Goal: Task Accomplishment & Management: Manage account settings

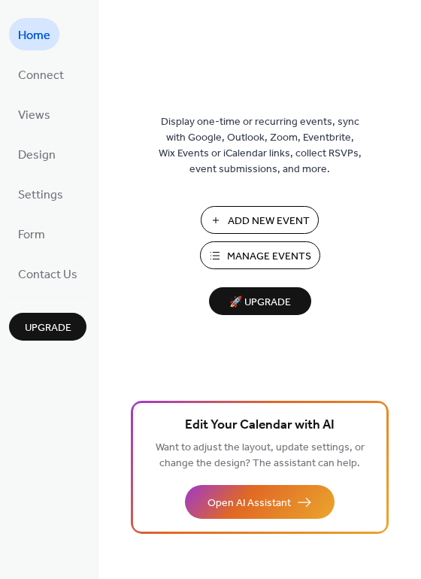
click at [253, 225] on span "Add New Event" at bounding box center [269, 222] width 82 height 16
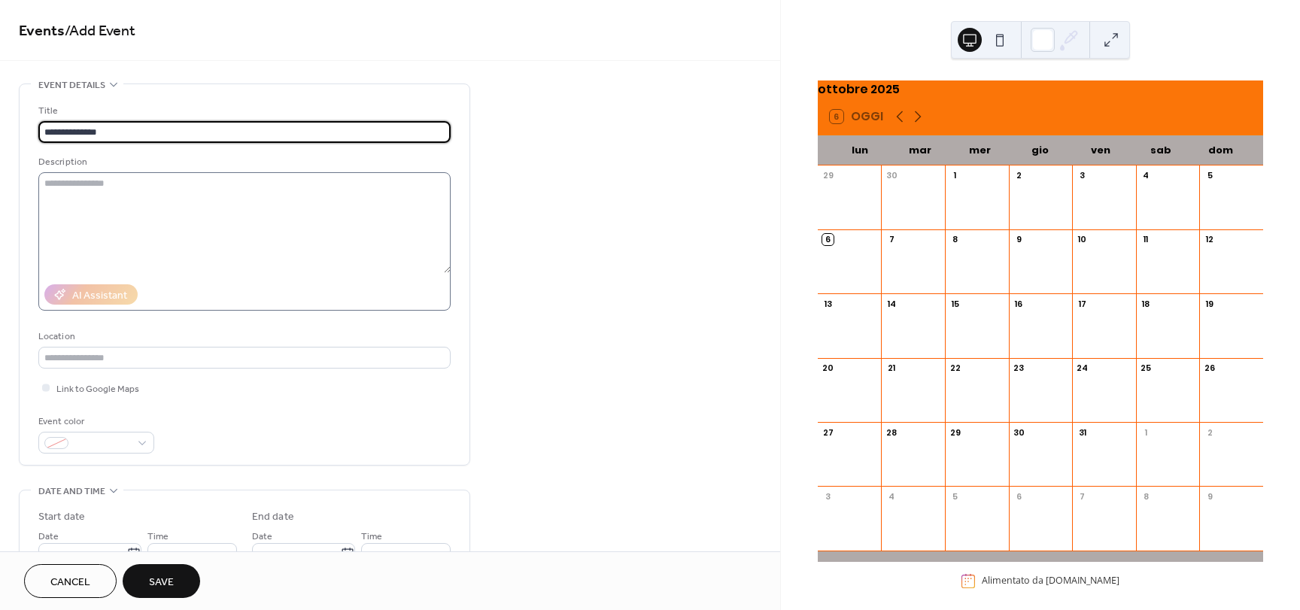
type input "**********"
click at [198, 205] on textarea at bounding box center [244, 222] width 412 height 101
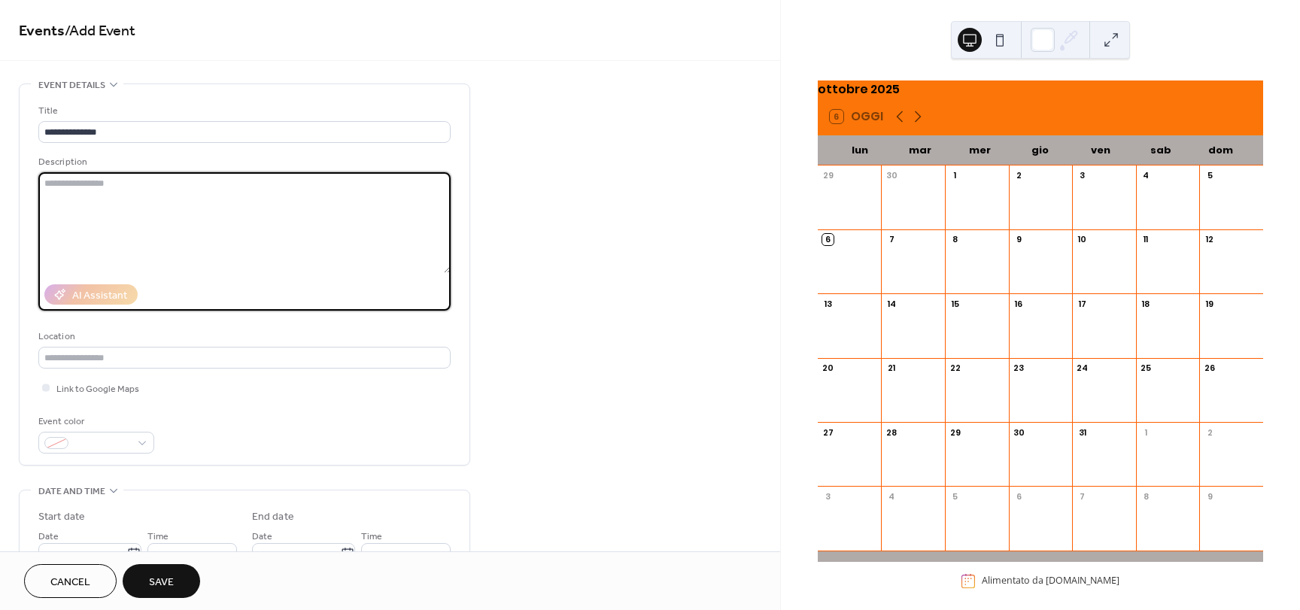
paste textarea "**********"
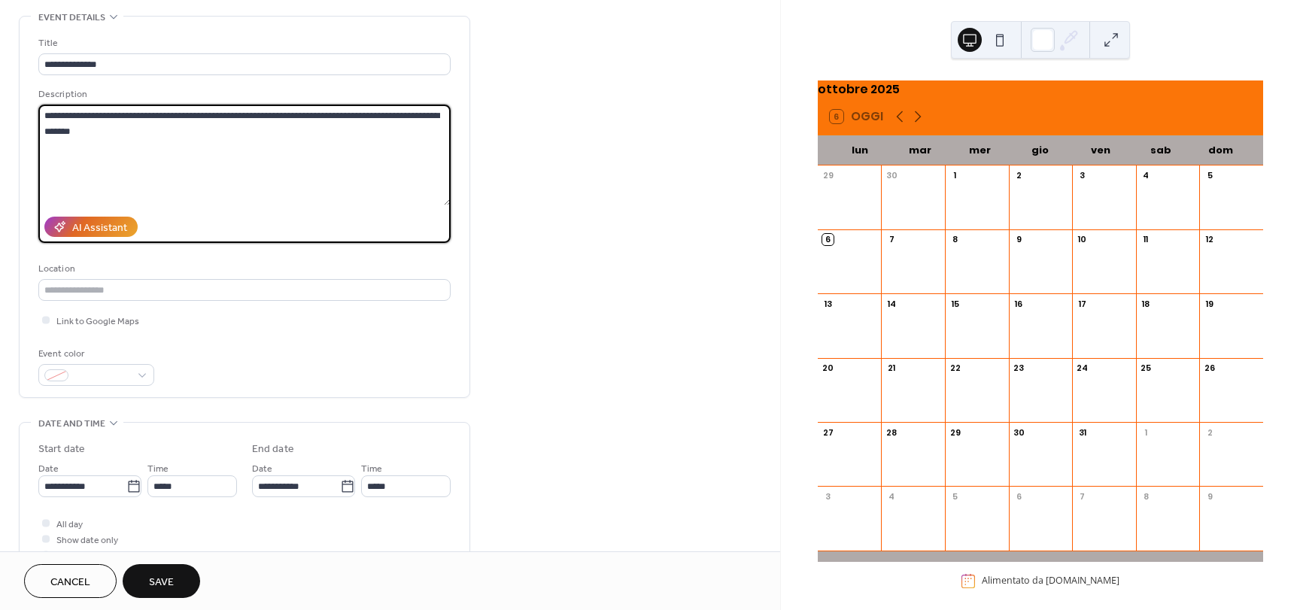
scroll to position [75, 0]
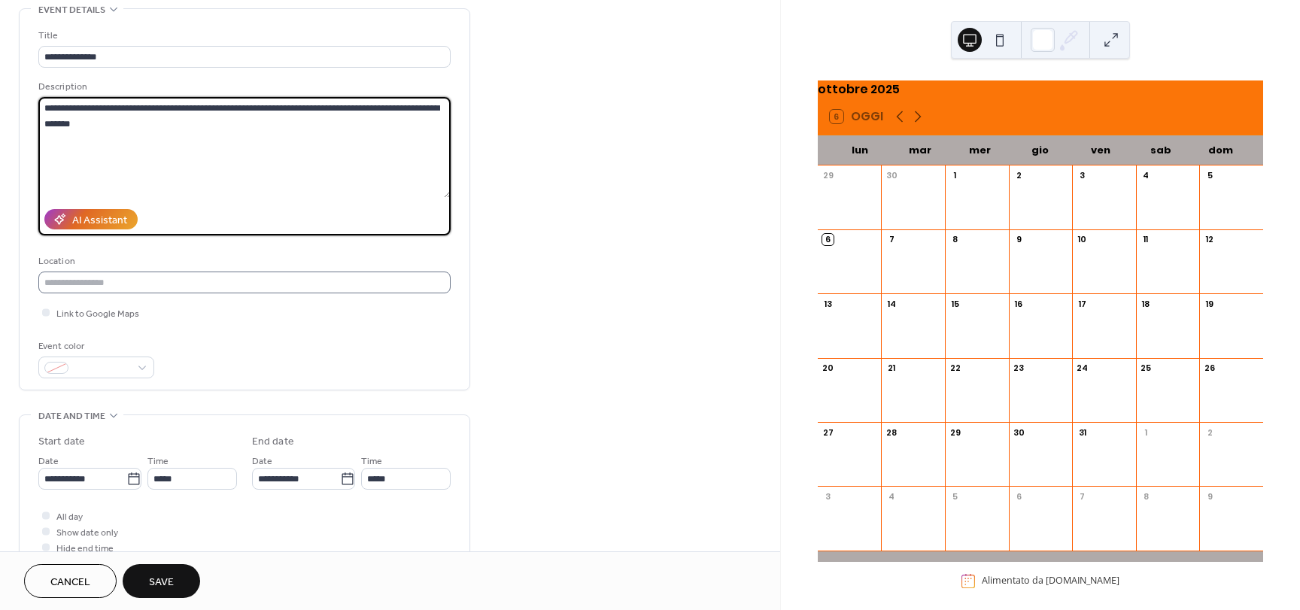
type textarea "**********"
click at [126, 281] on input "text" at bounding box center [244, 283] width 412 height 22
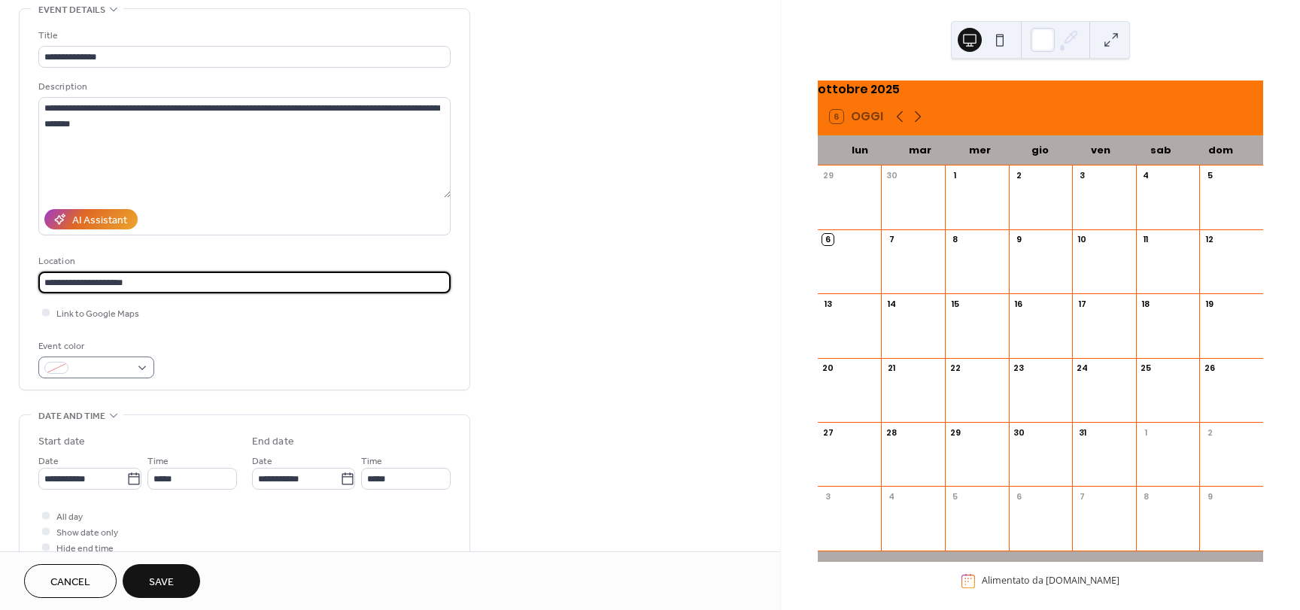
type input "**********"
click at [128, 372] on span at bounding box center [102, 369] width 56 height 16
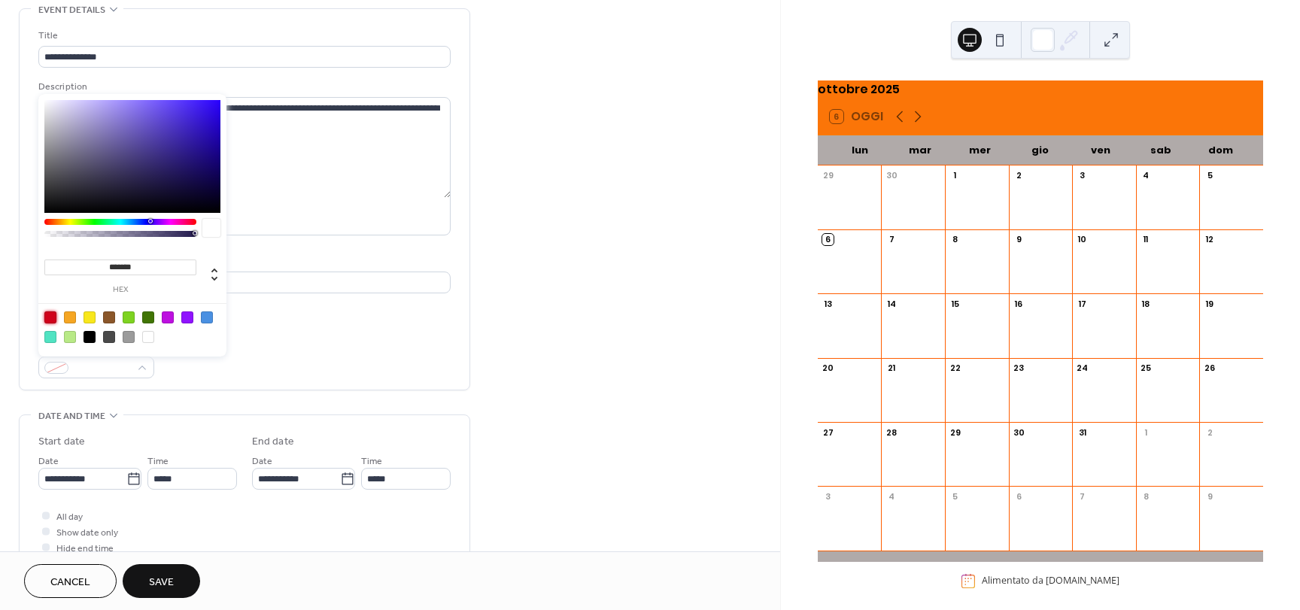
click at [53, 318] on div at bounding box center [50, 317] width 12 height 12
type input "*******"
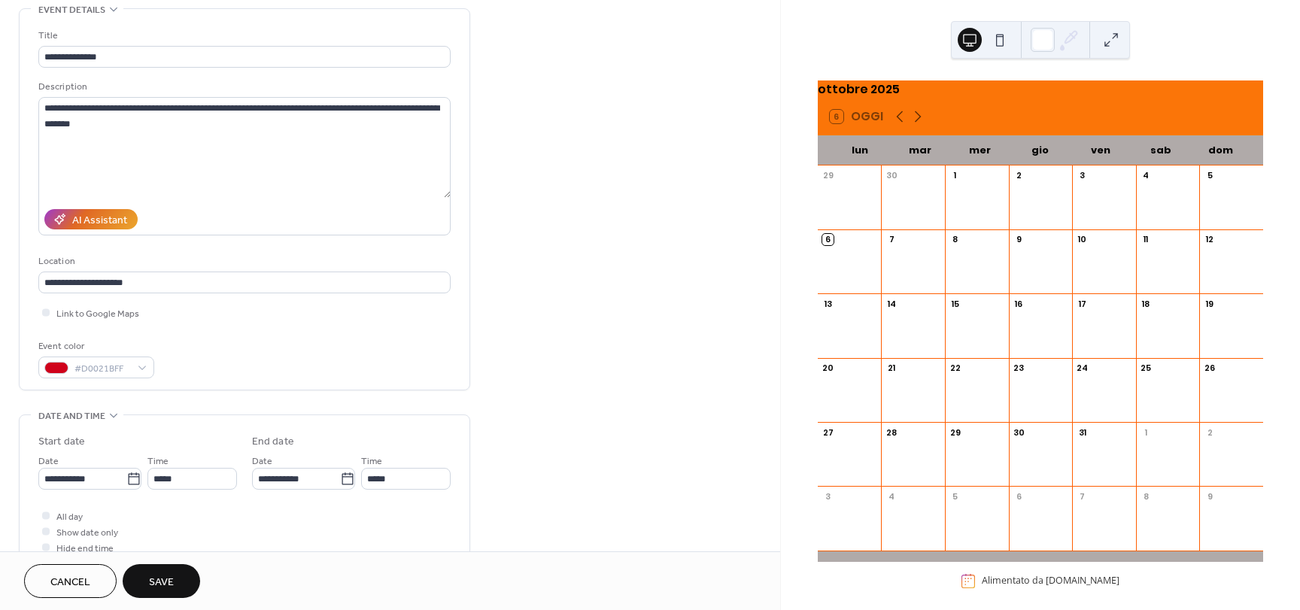
click at [335, 344] on div "Event color #D0021BFF" at bounding box center [244, 358] width 412 height 40
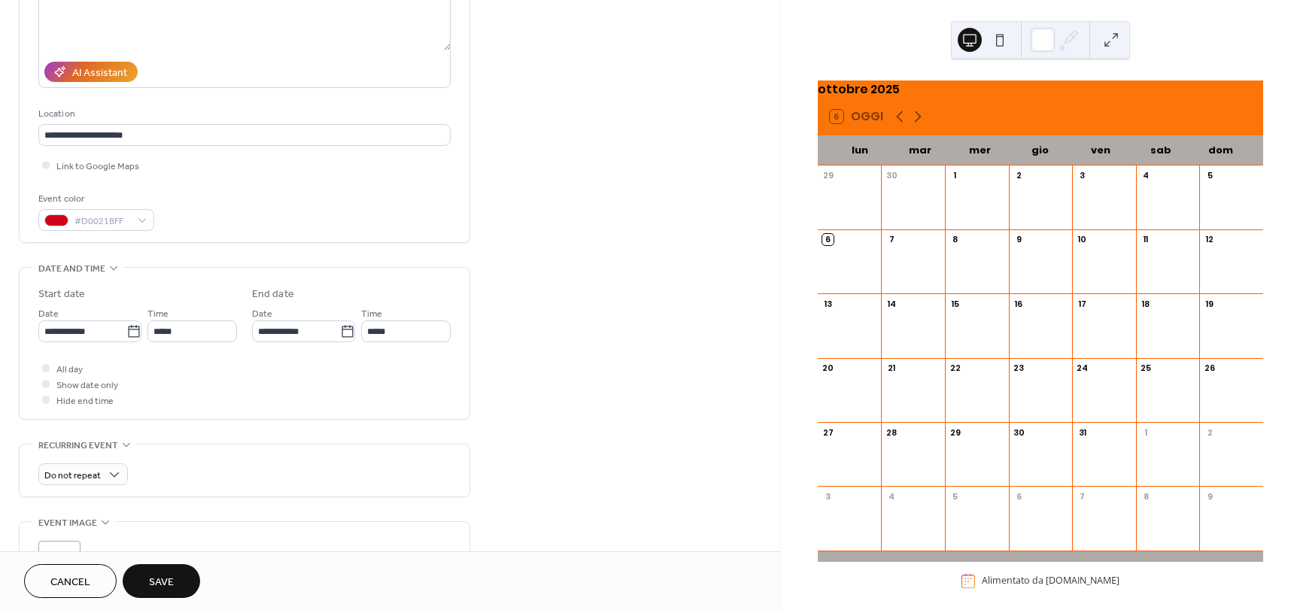
scroll to position [226, 0]
click at [116, 329] on input "**********" at bounding box center [82, 328] width 88 height 22
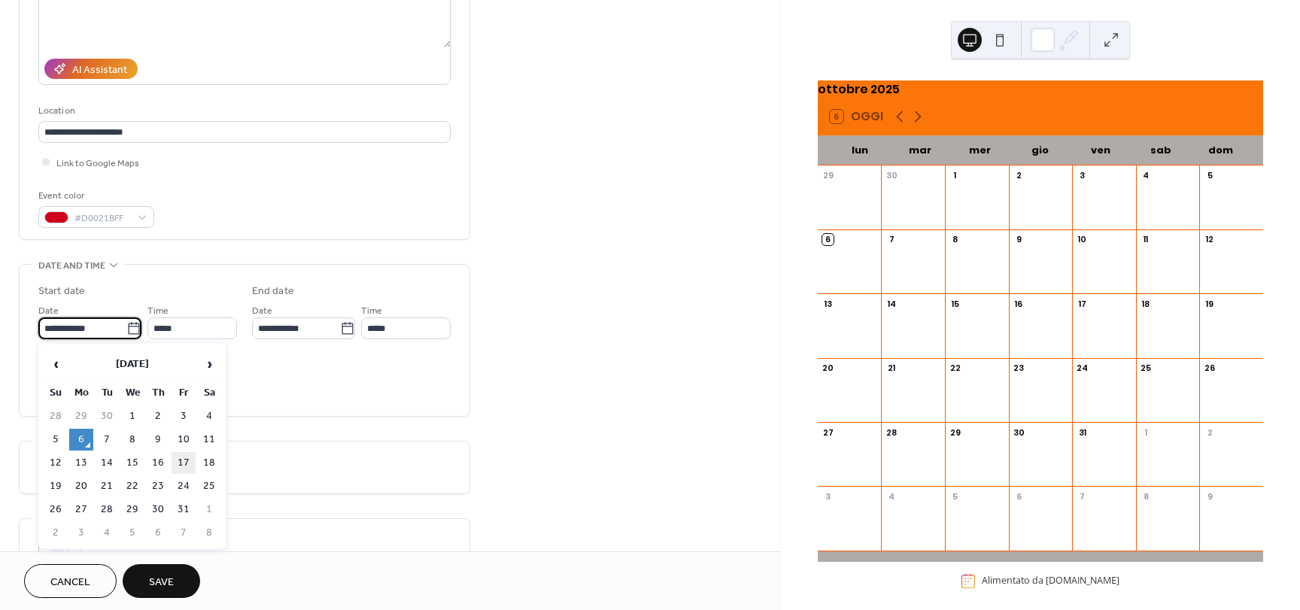
click at [184, 466] on td "17" at bounding box center [183, 463] width 24 height 22
type input "**********"
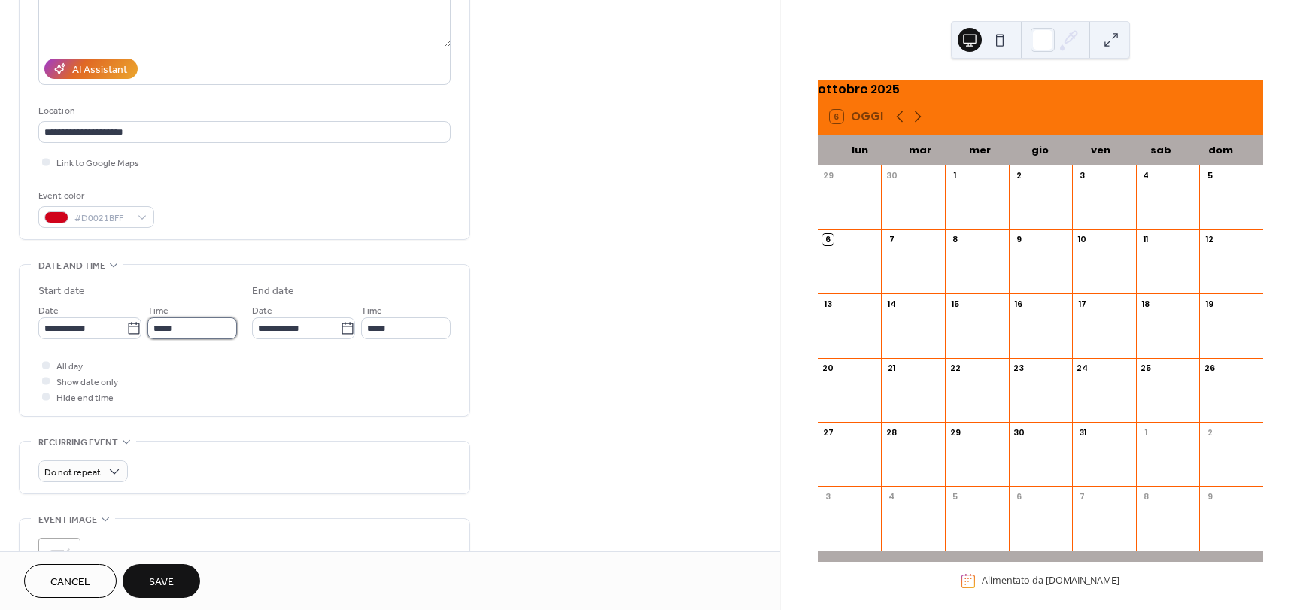
click at [155, 327] on input "*****" at bounding box center [192, 328] width 90 height 22
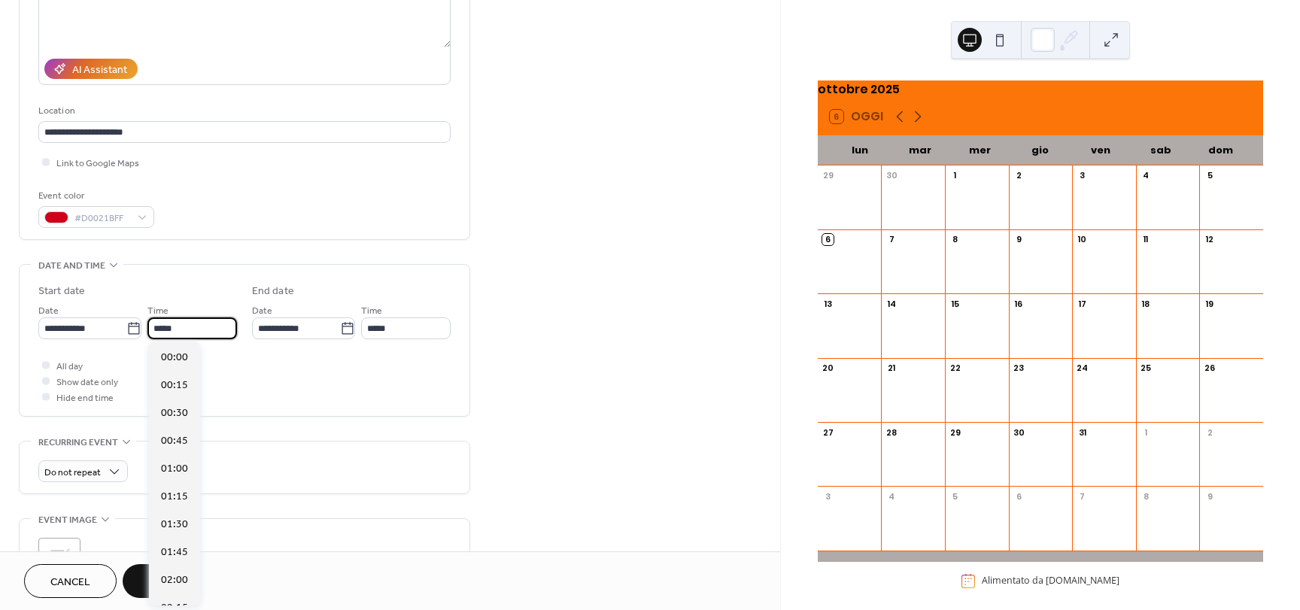
scroll to position [1336, 0]
click at [96, 328] on input "**********" at bounding box center [82, 328] width 88 height 22
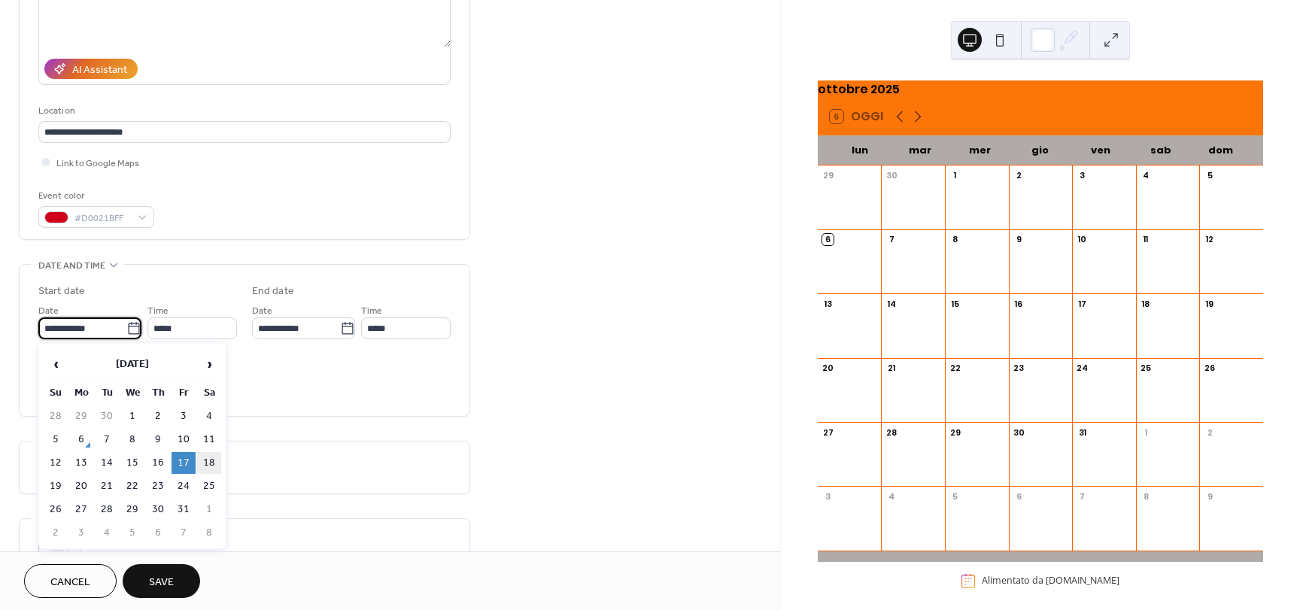
click at [217, 467] on td "18" at bounding box center [209, 463] width 24 height 22
type input "**********"
click at [103, 337] on input "**********" at bounding box center [82, 328] width 88 height 22
click at [270, 328] on input "**********" at bounding box center [296, 328] width 88 height 22
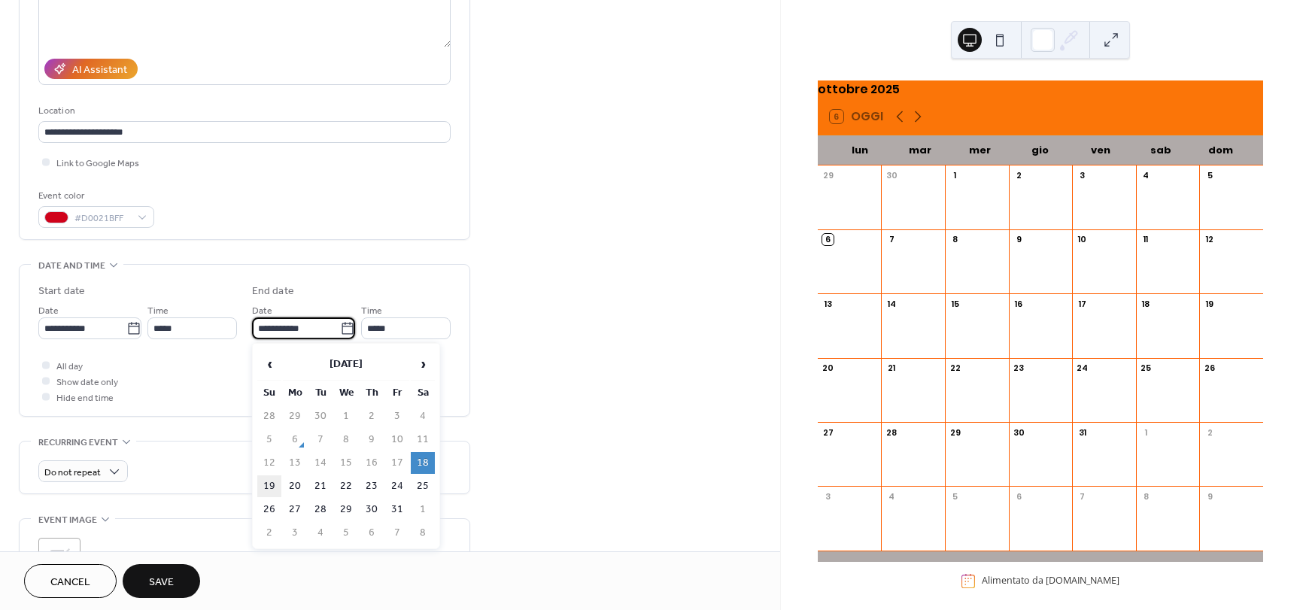
click at [271, 484] on td "19" at bounding box center [269, 486] width 24 height 22
type input "**********"
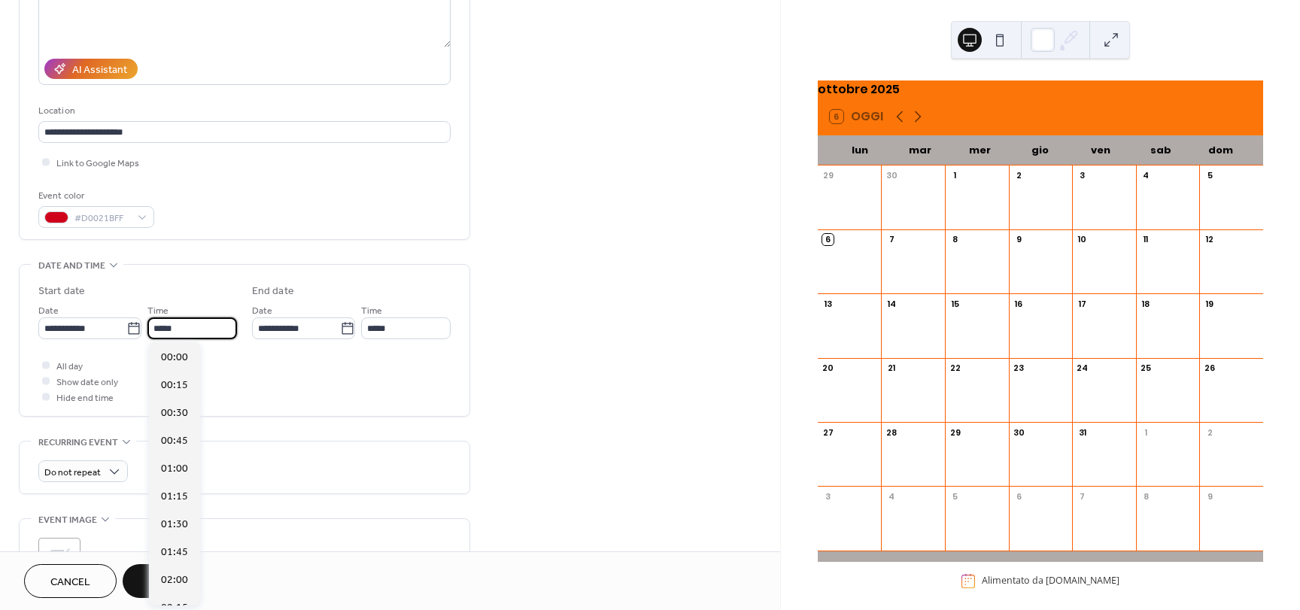
click at [178, 323] on input "*****" at bounding box center [192, 328] width 90 height 22
click at [172, 403] on span "09:00" at bounding box center [174, 400] width 27 height 16
type input "*****"
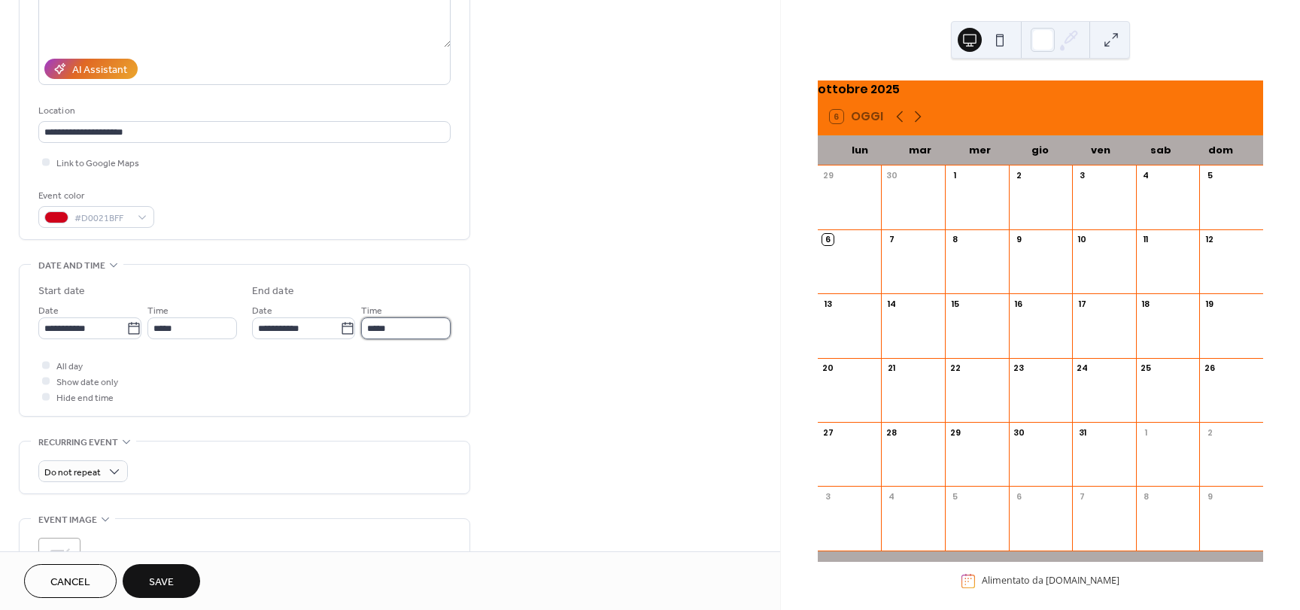
click at [385, 327] on input "*****" at bounding box center [406, 328] width 90 height 22
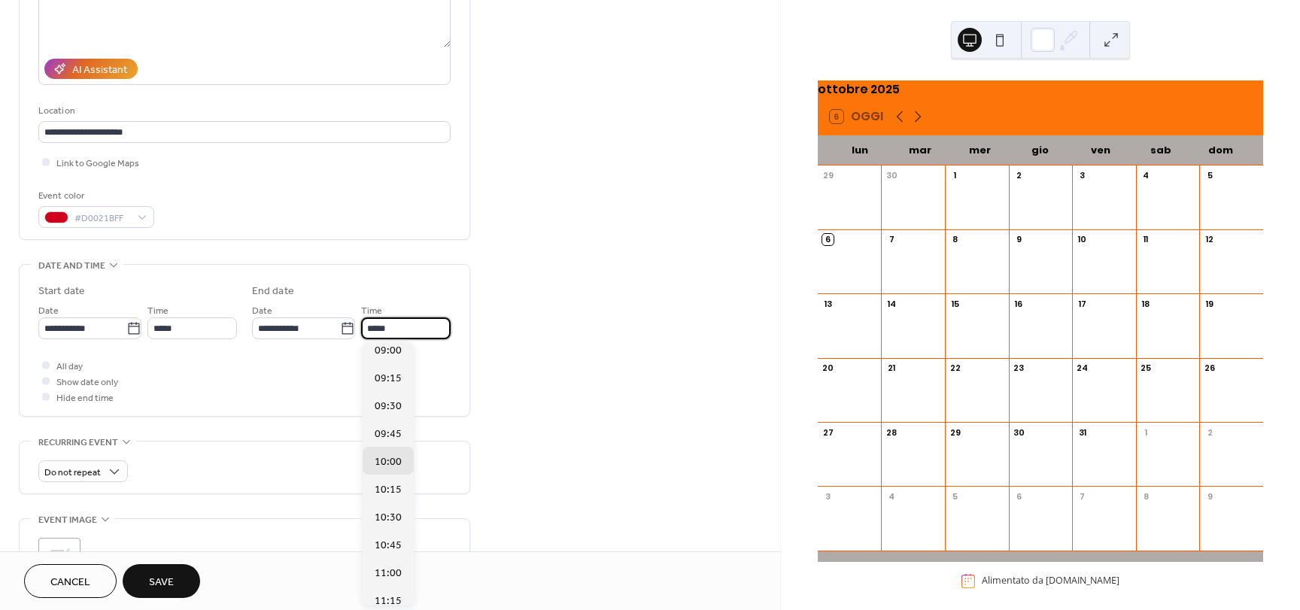
scroll to position [963, 0]
click at [396, 397] on span "09:00" at bounding box center [388, 397] width 27 height 16
type input "*****"
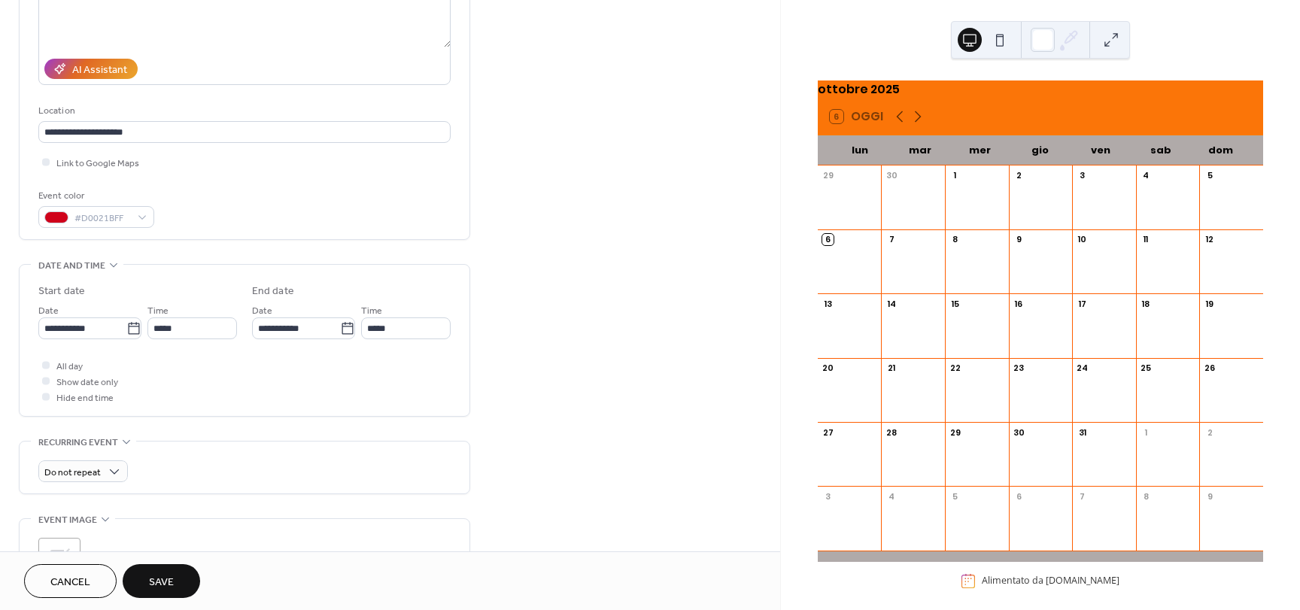
click at [311, 389] on div "All day Show date only Hide end time" at bounding box center [244, 380] width 412 height 47
click at [47, 361] on div at bounding box center [46, 365] width 8 height 8
click at [56, 369] on span "All day" at bounding box center [69, 367] width 26 height 16
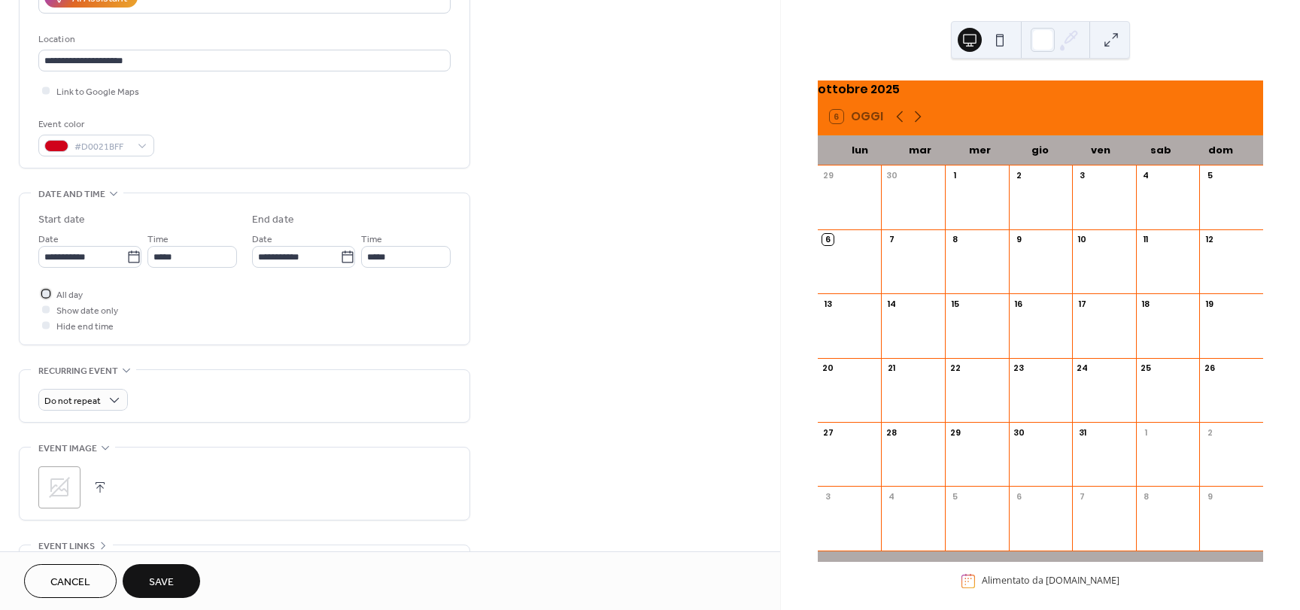
scroll to position [301, 0]
click at [68, 291] on span "All day" at bounding box center [69, 292] width 26 height 16
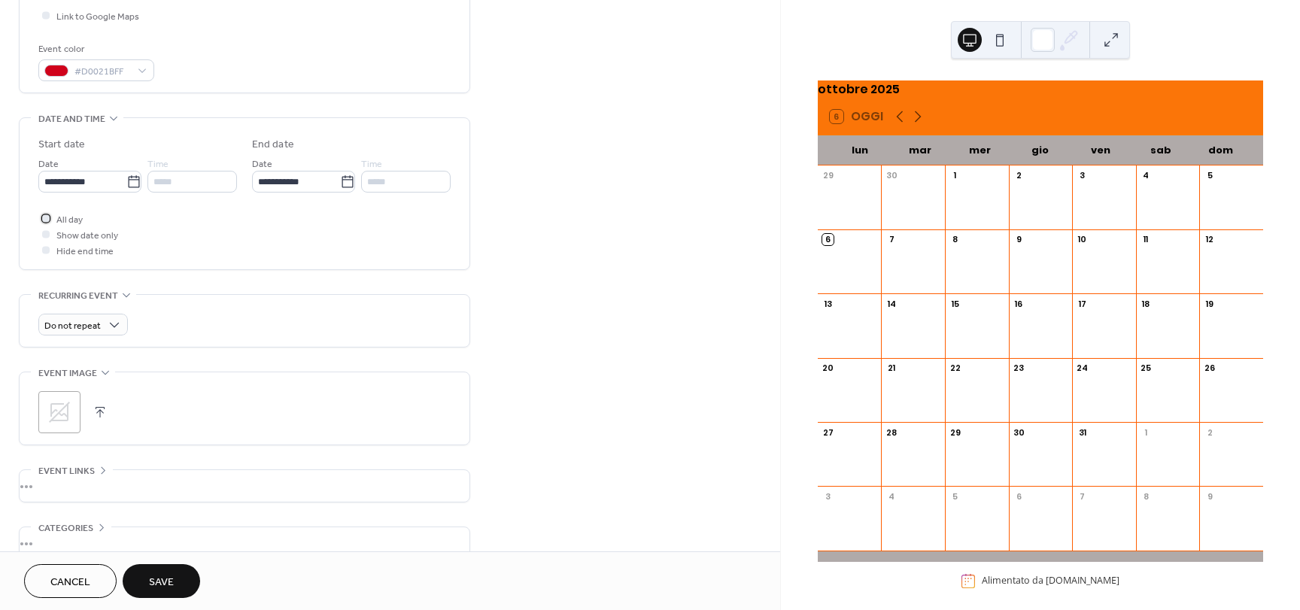
scroll to position [376, 0]
click at [86, 322] on span "Do not repeat" at bounding box center [72, 322] width 56 height 17
click at [243, 312] on div "Do not repeat" at bounding box center [244, 321] width 412 height 22
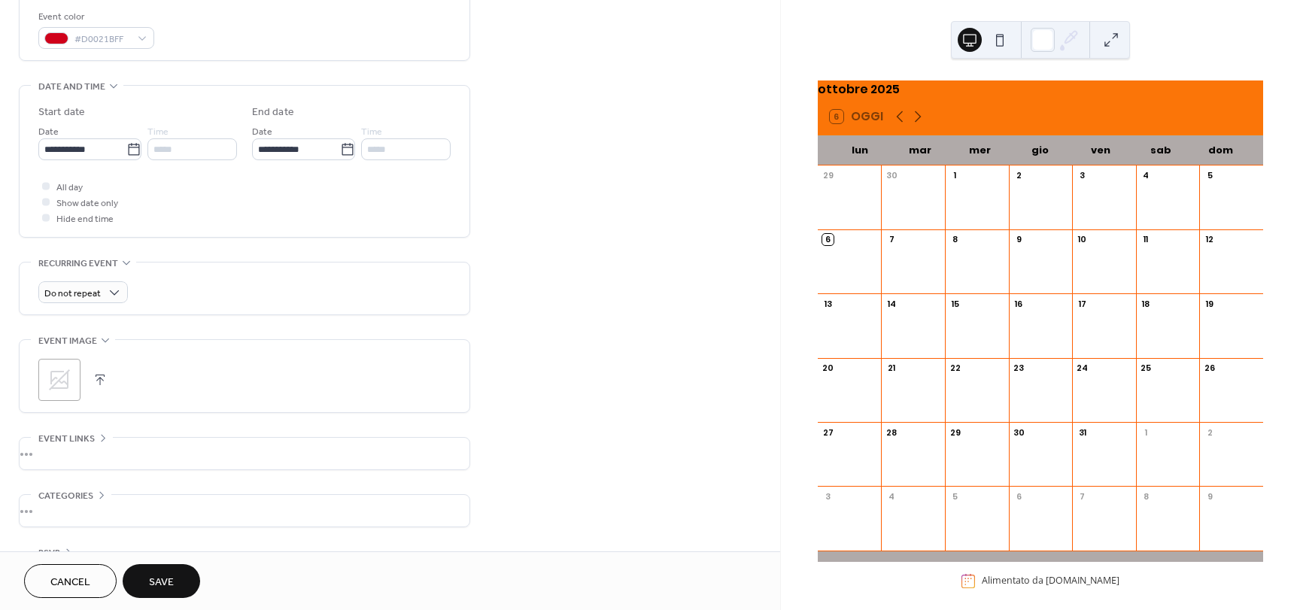
scroll to position [451, 0]
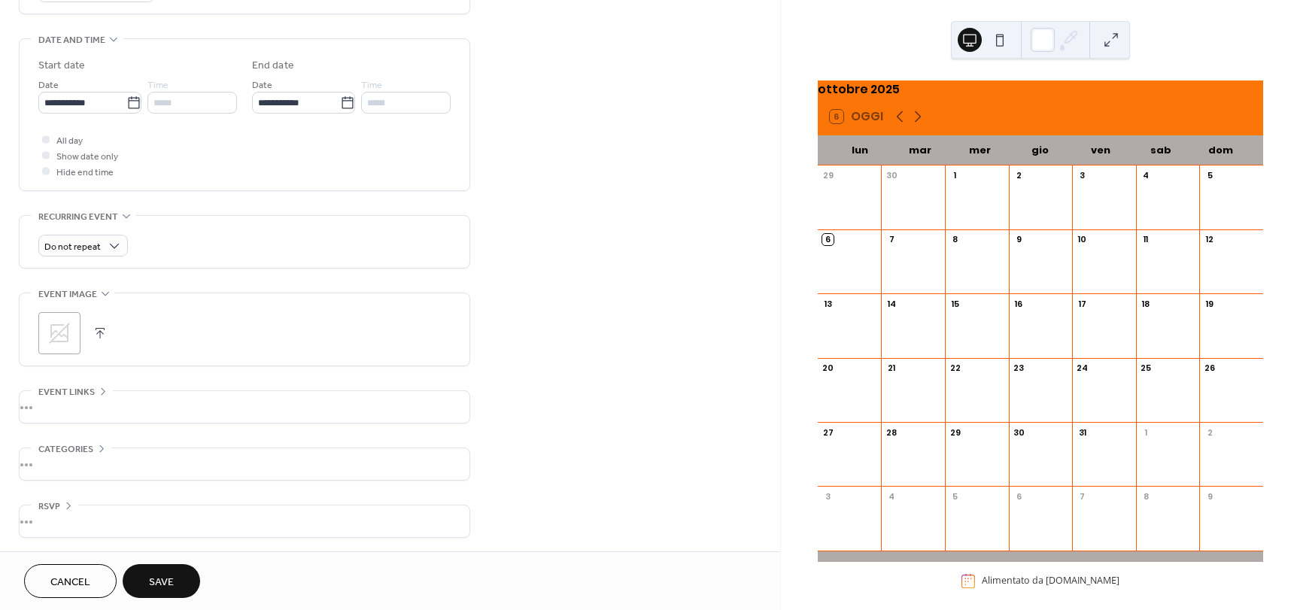
click at [62, 339] on icon at bounding box center [59, 333] width 24 height 24
click at [97, 328] on button "button" at bounding box center [100, 333] width 21 height 21
click at [65, 335] on div ";" at bounding box center [59, 333] width 42 height 42
click at [89, 405] on div "•••" at bounding box center [245, 406] width 450 height 32
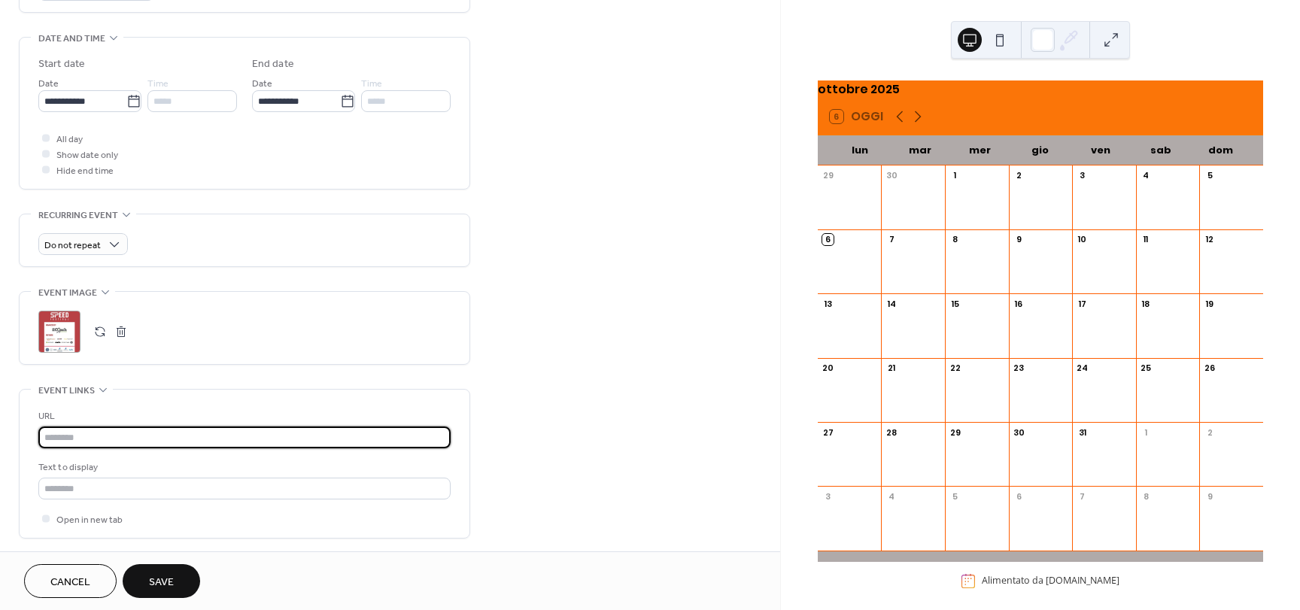
paste input "**********"
type input "**********"
click at [626, 342] on div "**********" at bounding box center [390, 149] width 780 height 1037
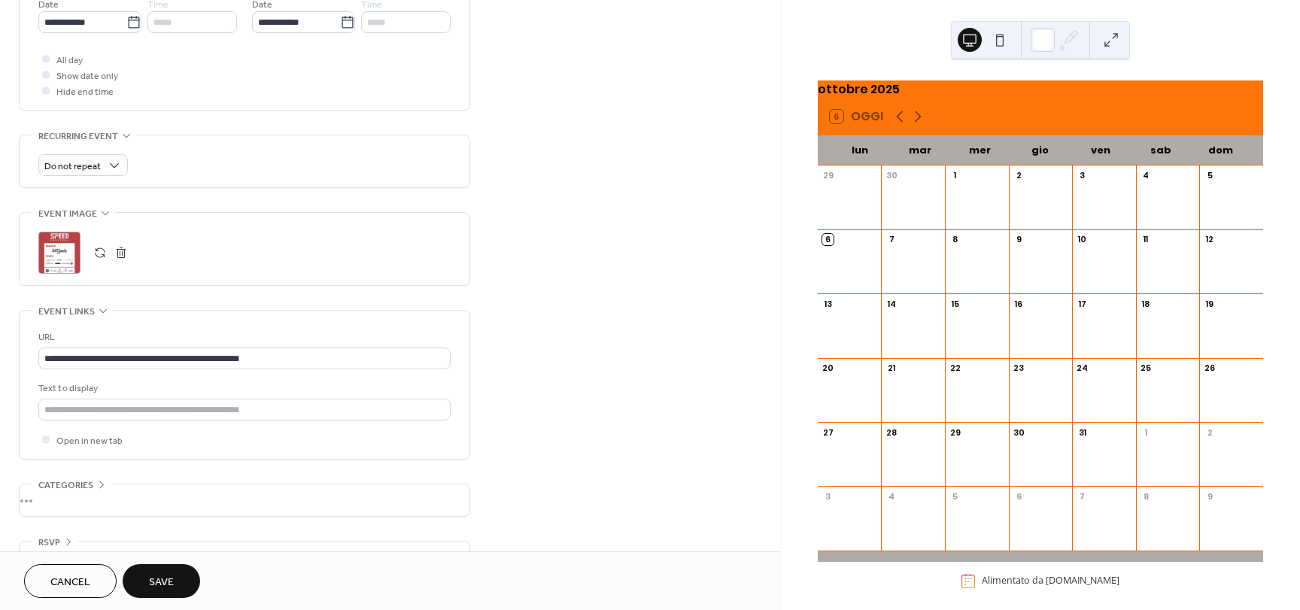
scroll to position [569, 0]
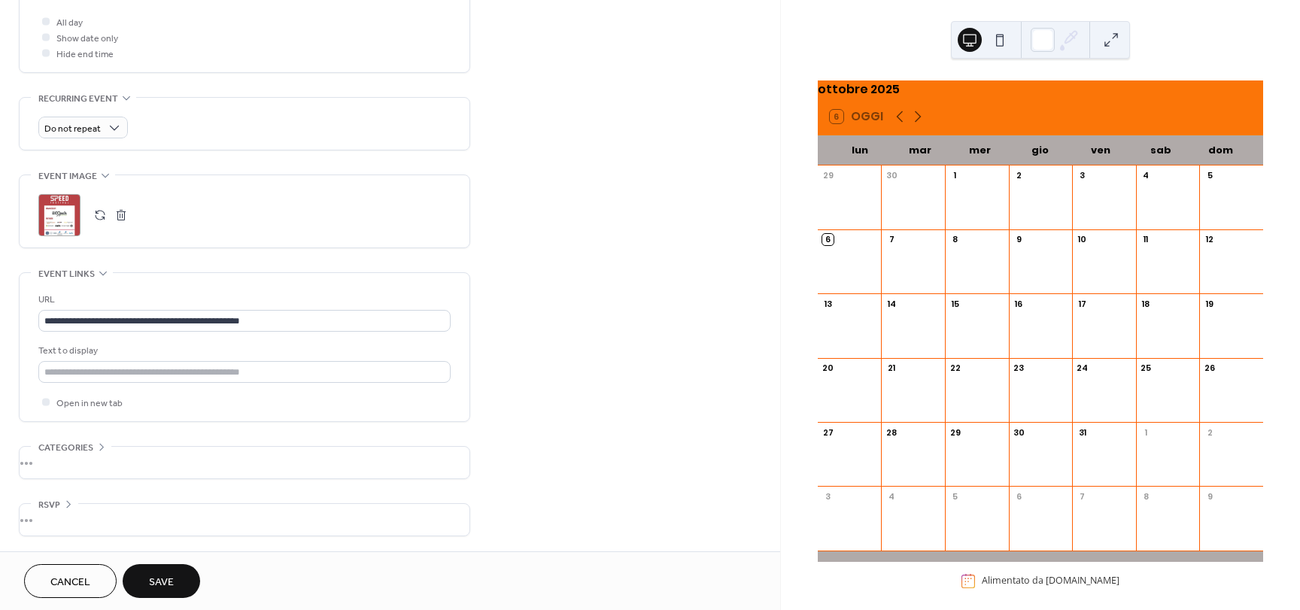
click at [65, 464] on div "•••" at bounding box center [245, 463] width 450 height 32
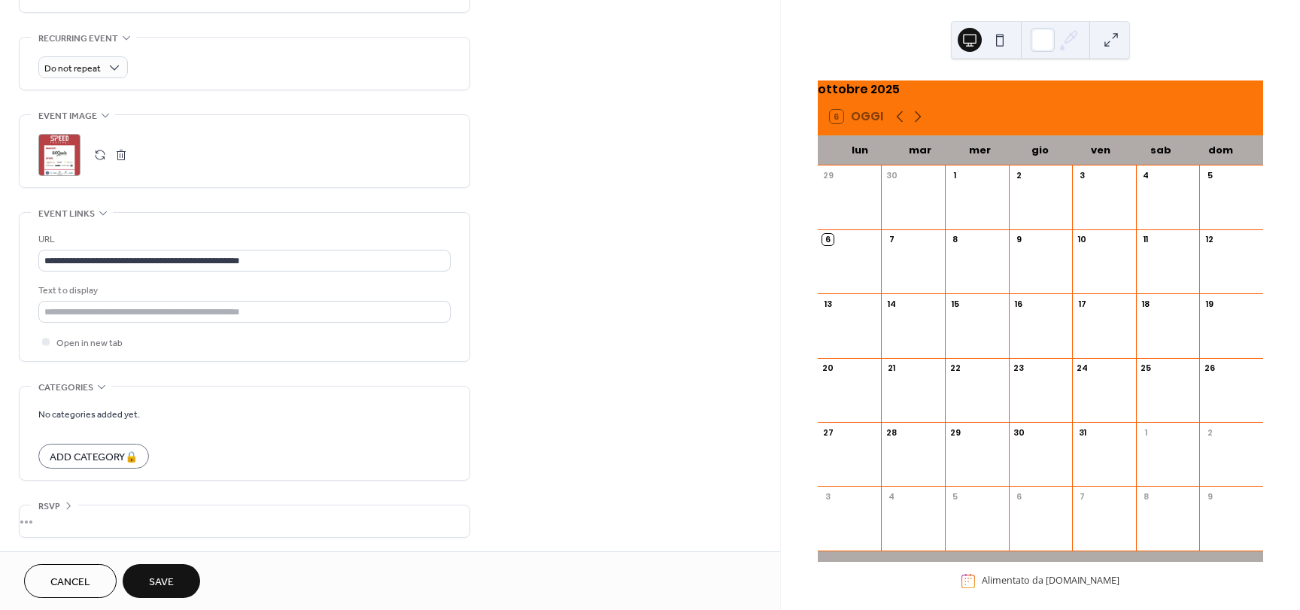
scroll to position [631, 0]
click at [72, 515] on div "•••" at bounding box center [245, 520] width 450 height 32
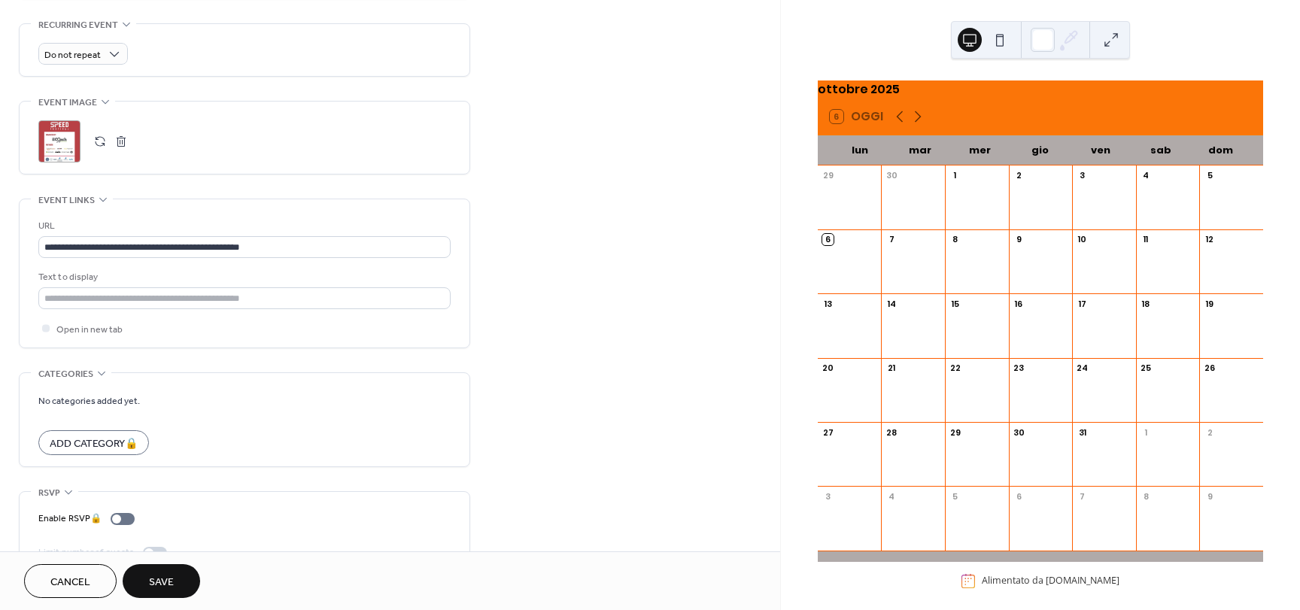
scroll to position [679, 0]
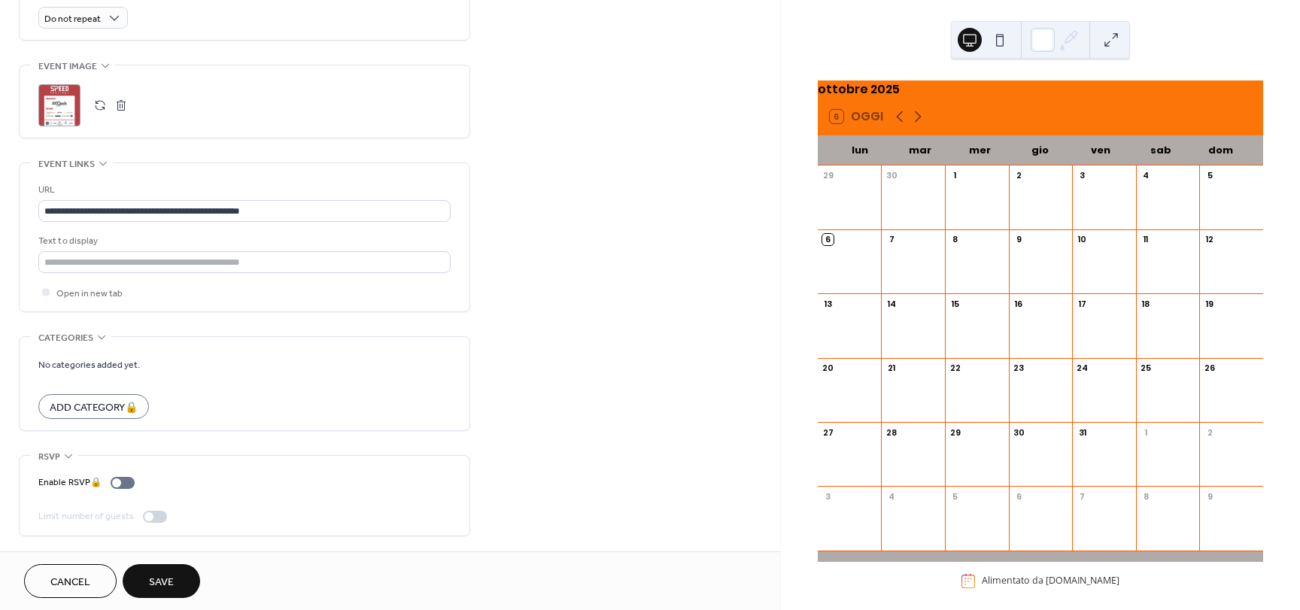
click at [175, 582] on button "Save" at bounding box center [161, 581] width 77 height 34
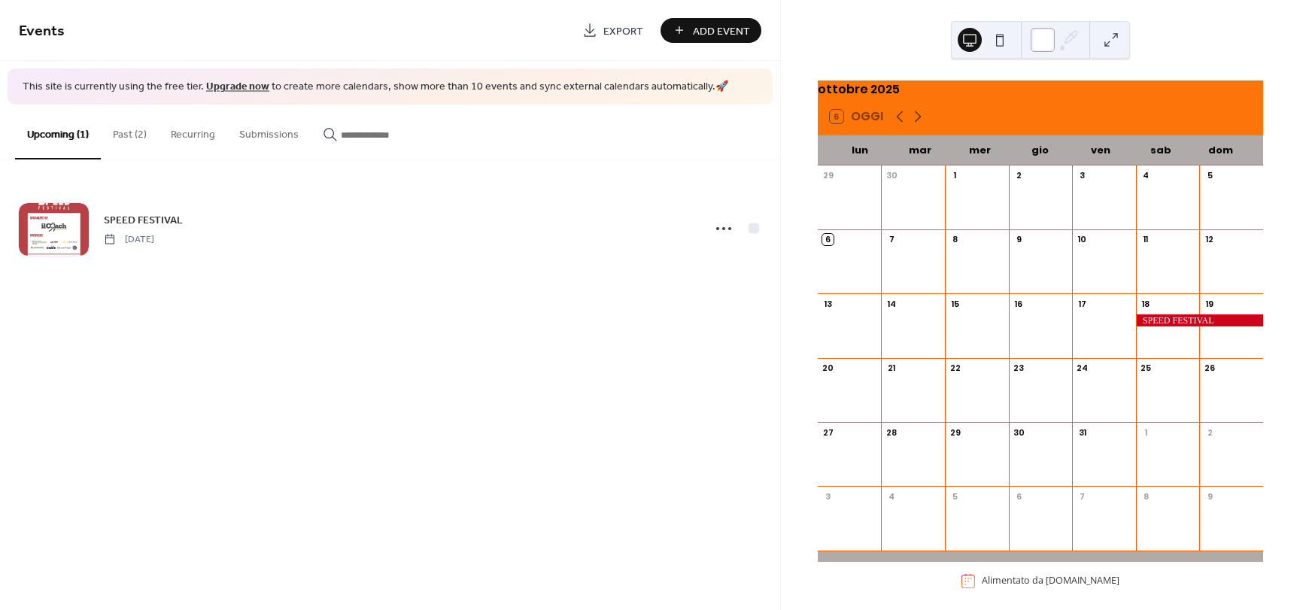
click at [1046, 33] on div at bounding box center [1042, 40] width 24 height 24
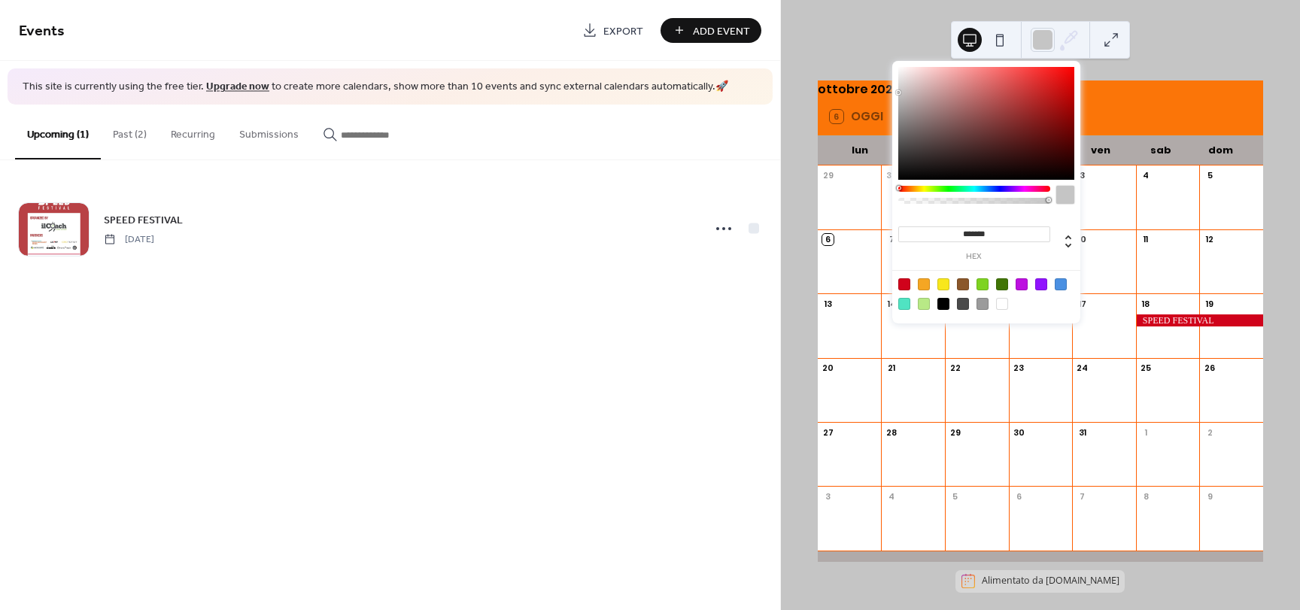
type input "*******"
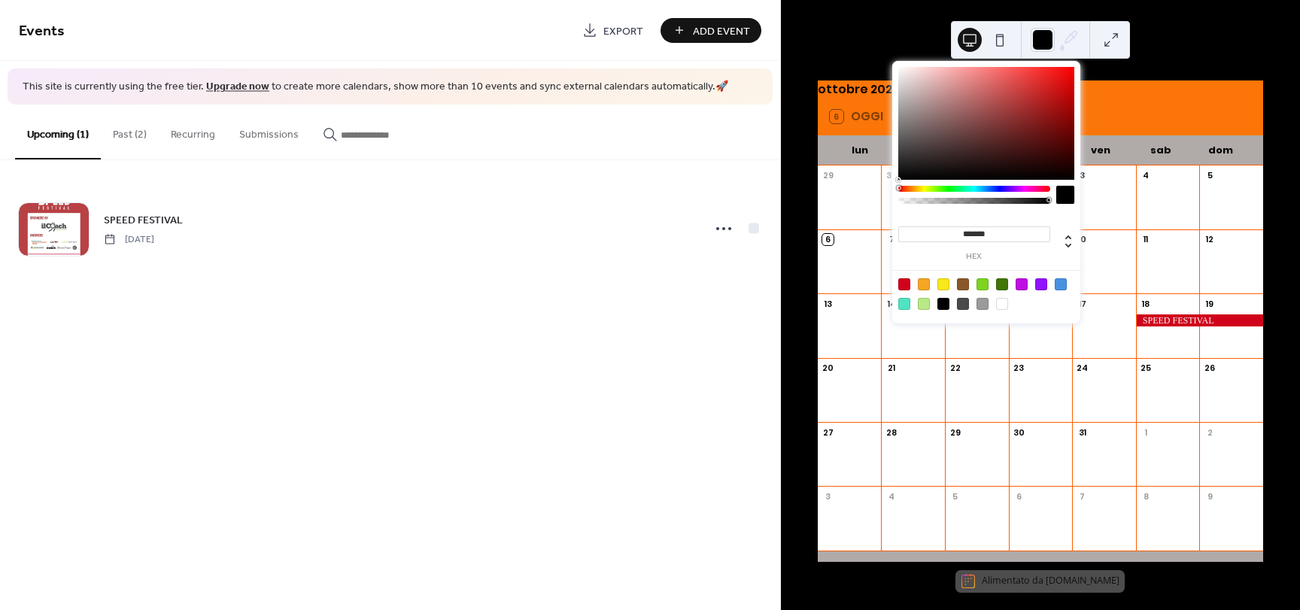
drag, startPoint x: 1029, startPoint y: 118, endPoint x: 844, endPoint y: 280, distance: 245.7
click at [844, 280] on body "Events Export Add Event This site is currently using the free tier. Upgrade now…" at bounding box center [650, 305] width 1300 height 610
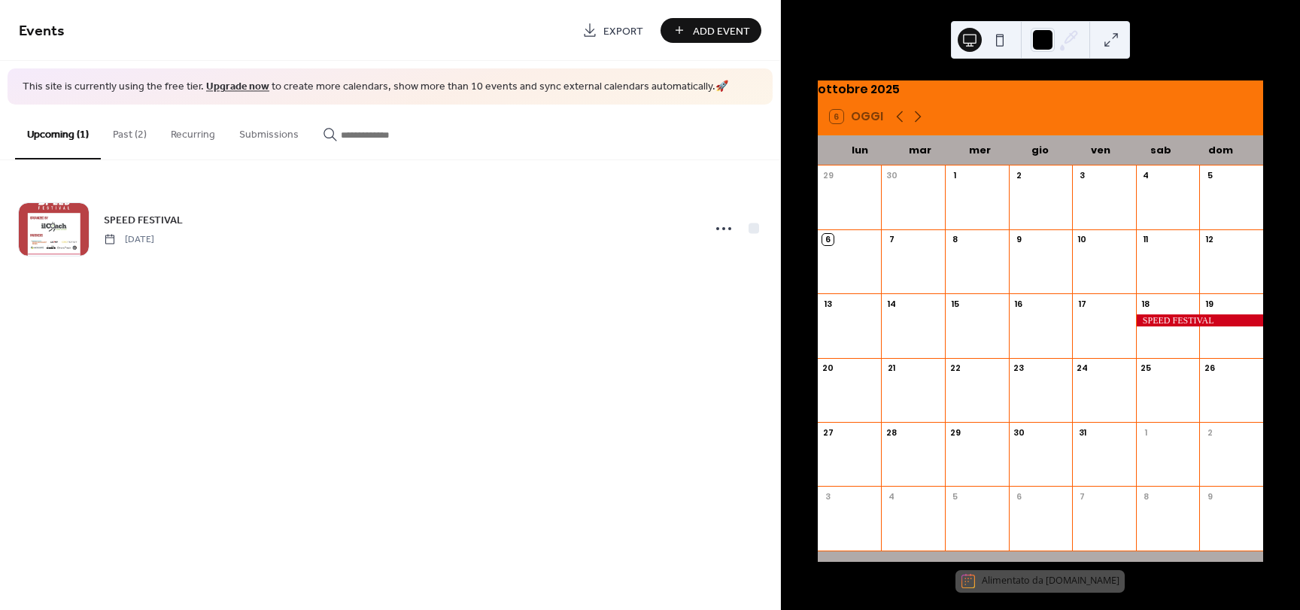
click at [675, 453] on div "Events Export Add Event This site is currently using the free tier. Upgrade now…" at bounding box center [390, 305] width 780 height 610
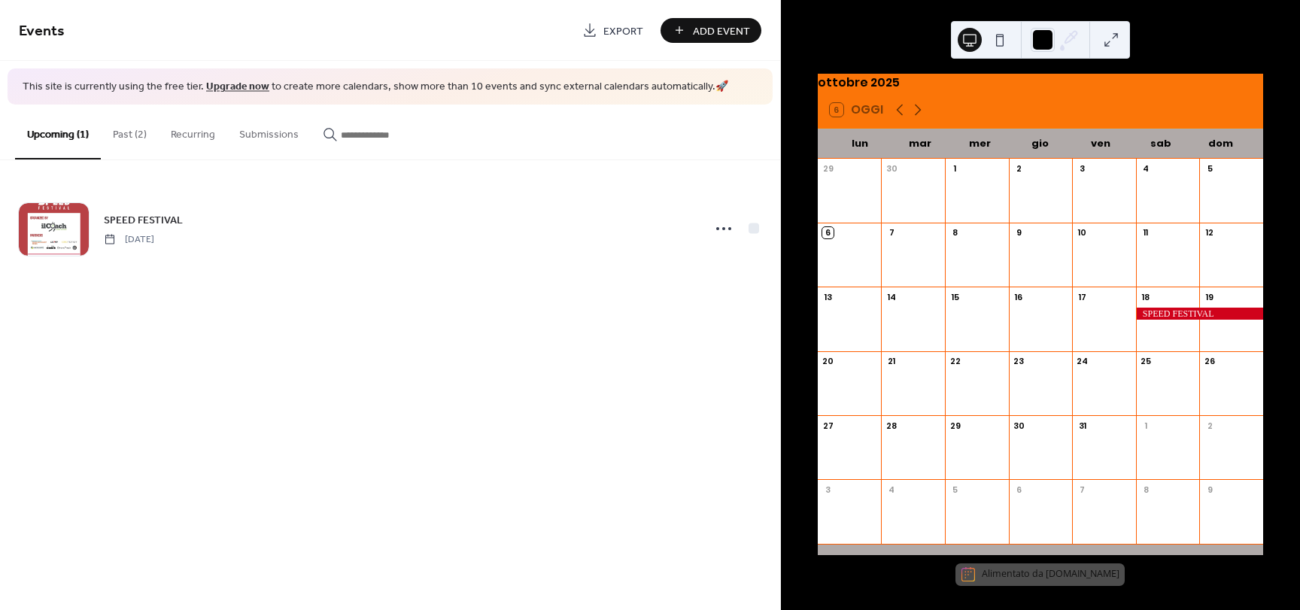
scroll to position [20, 0]
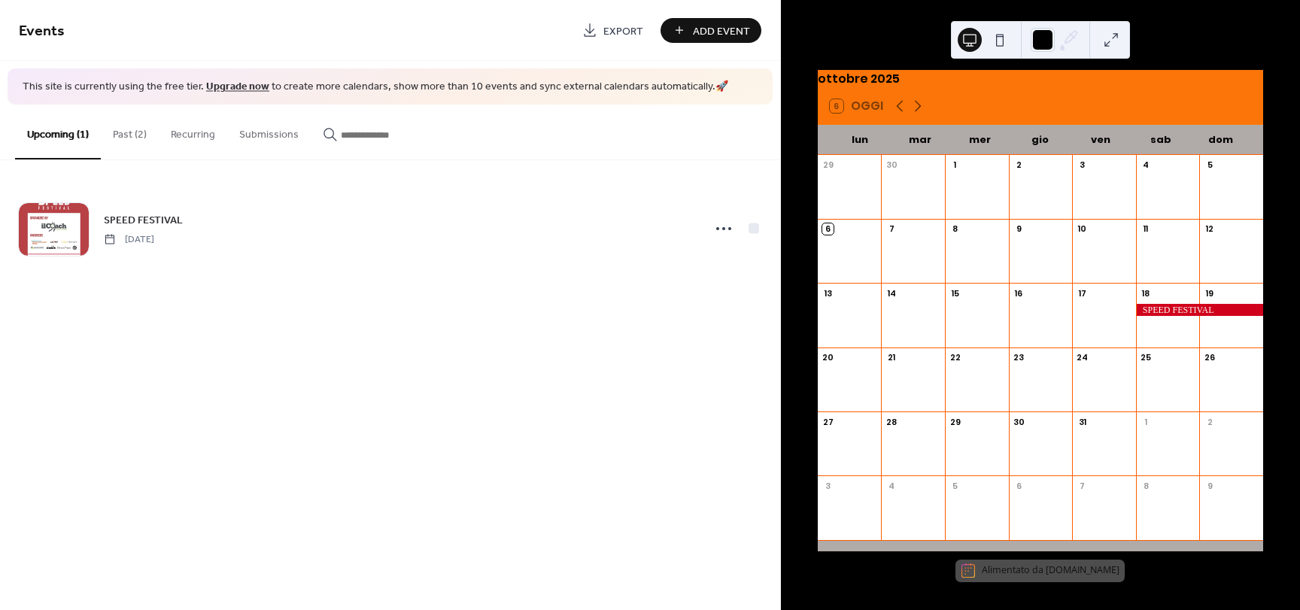
click at [263, 301] on div "Events Export Add Event This site is currently using the free tier. Upgrade now…" at bounding box center [390, 305] width 780 height 610
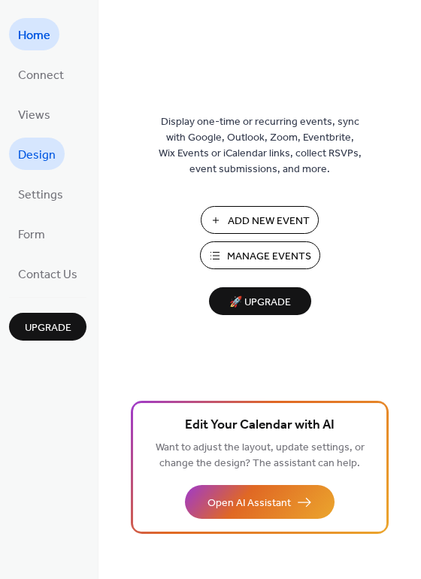
click at [36, 147] on span "Design" at bounding box center [37, 155] width 38 height 23
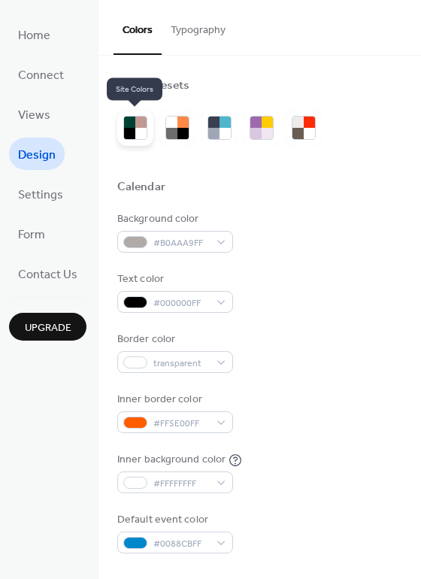
click at [143, 130] on div at bounding box center [140, 133] width 11 height 11
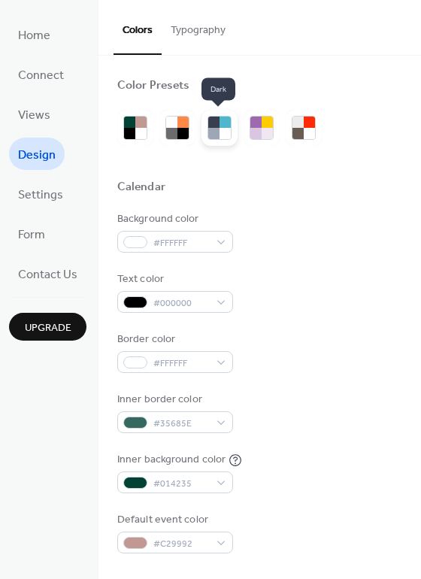
click at [205, 133] on div at bounding box center [220, 128] width 36 height 36
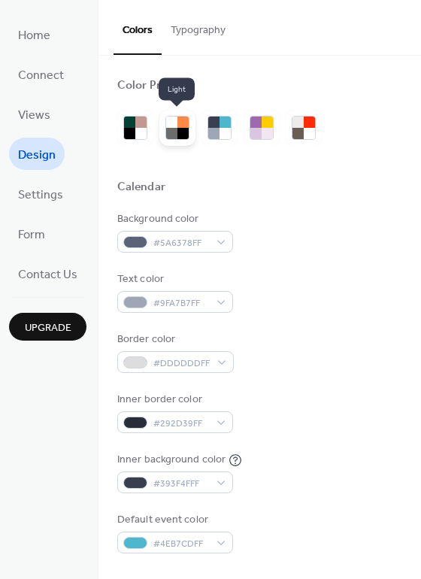
click at [184, 134] on div at bounding box center [183, 133] width 11 height 11
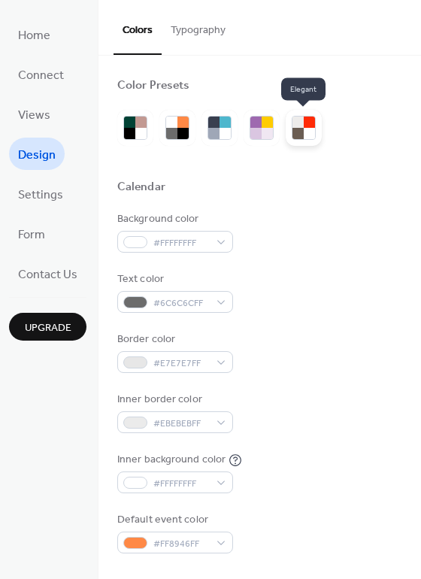
click at [312, 130] on div at bounding box center [309, 133] width 11 height 11
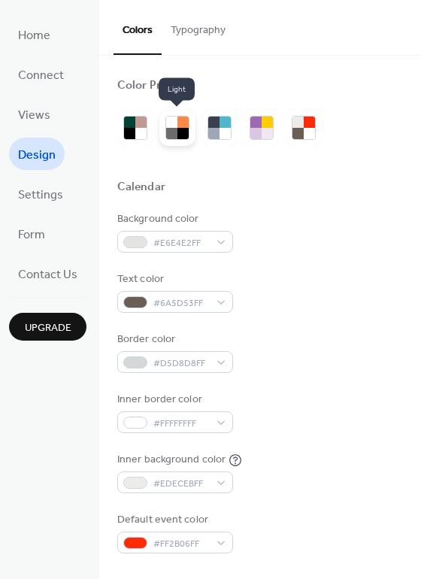
click at [175, 129] on div at bounding box center [171, 133] width 11 height 11
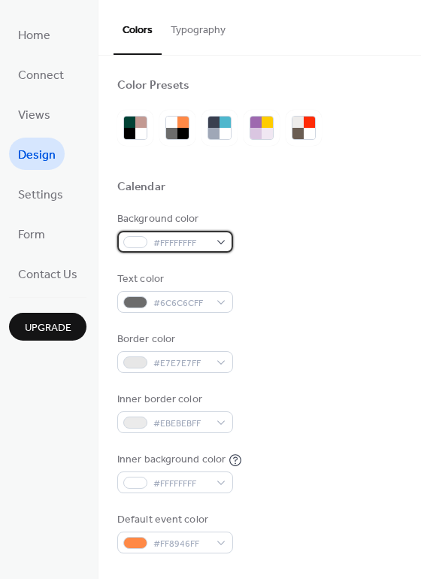
click at [184, 248] on span "#FFFFFFFF" at bounding box center [181, 243] width 56 height 16
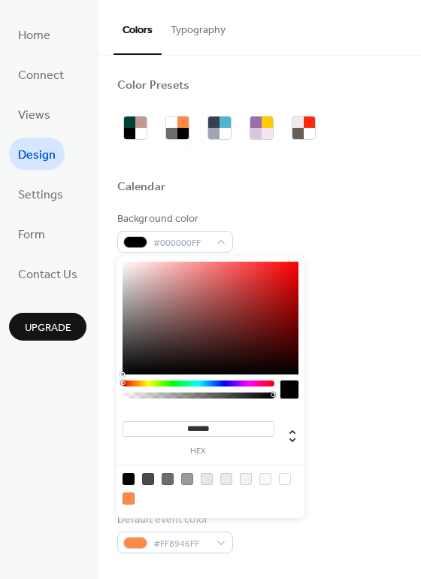
drag, startPoint x: 133, startPoint y: 361, endPoint x: 132, endPoint y: 378, distance: 17.4
click at [132, 378] on div "******* hex" at bounding box center [211, 387] width 188 height 263
drag, startPoint x: 163, startPoint y: 341, endPoint x: 184, endPoint y: 324, distance: 26.8
click at [184, 324] on div at bounding box center [211, 318] width 176 height 113
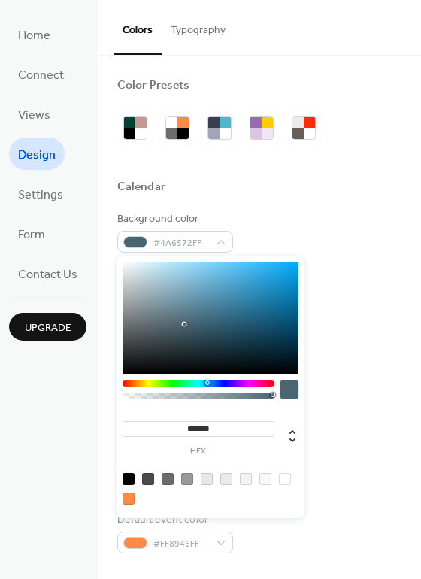
drag, startPoint x: 195, startPoint y: 385, endPoint x: 202, endPoint y: 392, distance: 9.6
click at [202, 392] on div at bounding box center [199, 394] width 152 height 26
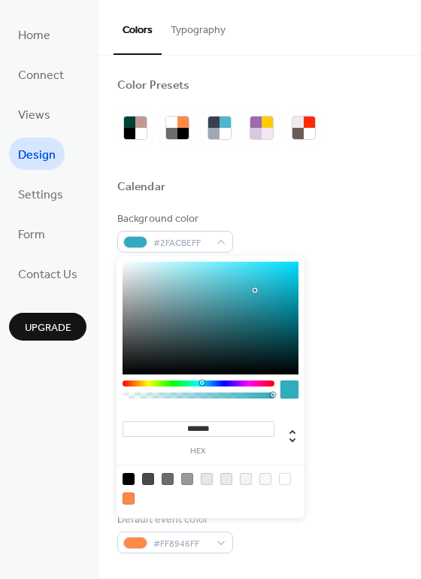
drag, startPoint x: 227, startPoint y: 323, endPoint x: 249, endPoint y: 310, distance: 25.3
click at [249, 310] on div at bounding box center [211, 318] width 176 height 113
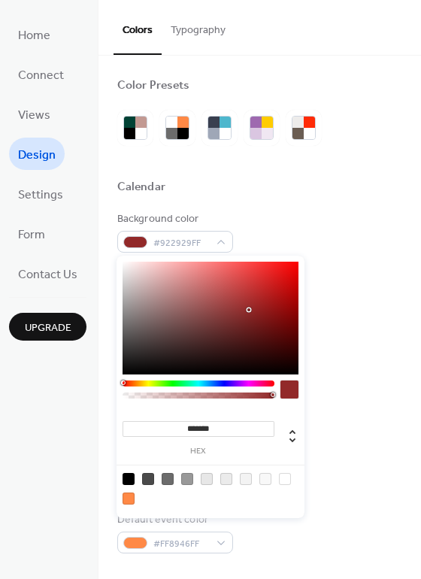
drag, startPoint x: 130, startPoint y: 385, endPoint x: 111, endPoint y: 385, distance: 19.6
click at [111, 385] on body "Home Connect Views Design Settings Form Contact Us Upgrade Design Upgrade Color…" at bounding box center [210, 289] width 421 height 579
type input "*******"
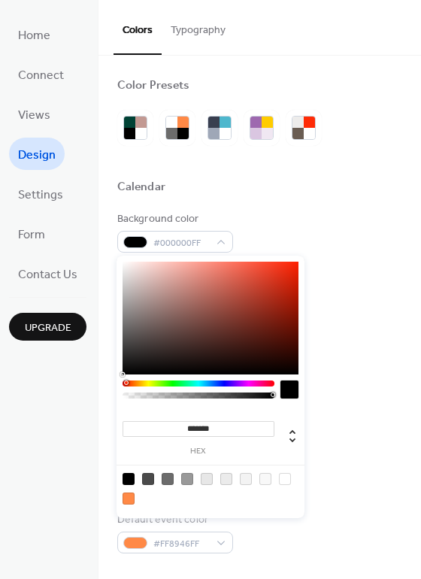
drag, startPoint x: 250, startPoint y: 311, endPoint x: 133, endPoint y: 383, distance: 136.7
click at [133, 383] on div "******* hex" at bounding box center [211, 387] width 188 height 263
click at [305, 190] on div "Calendar" at bounding box center [259, 190] width 285 height 20
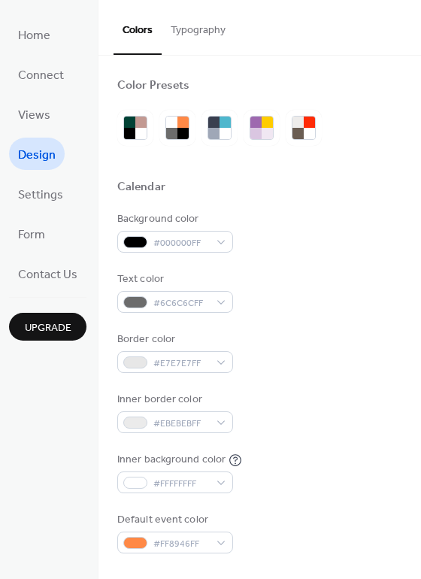
click at [202, 314] on div "Background color #000000FF Text color #6C6C6CFF Border color #E7E7E7FF Inner bo…" at bounding box center [259, 382] width 285 height 342
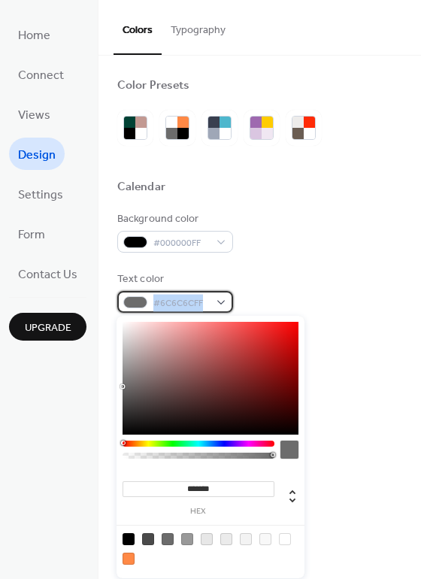
click at [203, 311] on span "#6C6C6CFF" at bounding box center [181, 304] width 56 height 16
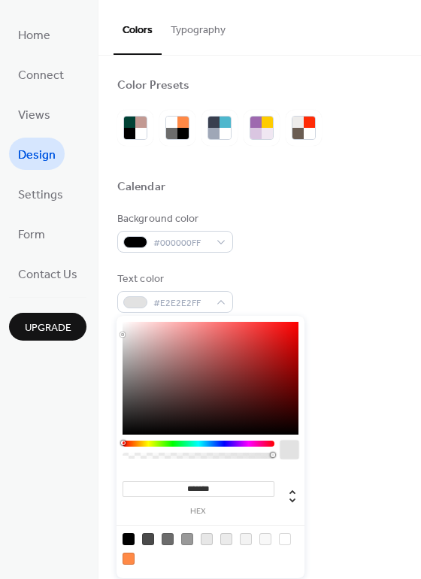
type input "*******"
drag, startPoint x: 159, startPoint y: 386, endPoint x: 93, endPoint y: 285, distance: 120.6
click at [90, 290] on body "Home Connect Views Design Settings Form Contact Us Upgrade Design Upgrade Color…" at bounding box center [210, 289] width 421 height 579
click at [307, 247] on div "Background color #000000FF" at bounding box center [259, 231] width 285 height 41
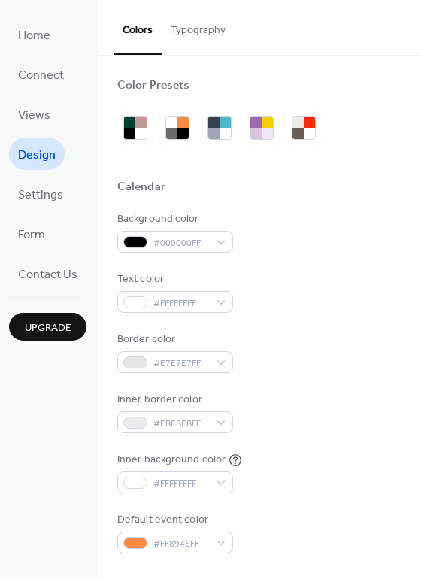
click at [174, 381] on div "Background color #000000FF Text color #FFFFFFFF Border color #E7E7E7FF Inner bo…" at bounding box center [259, 382] width 285 height 342
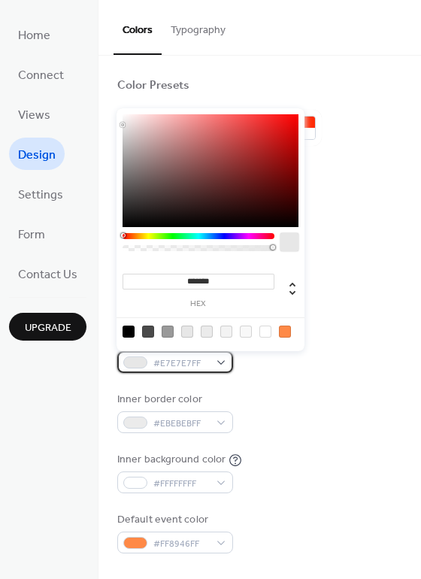
click at [180, 359] on span "#E7E7E7FF" at bounding box center [181, 364] width 56 height 16
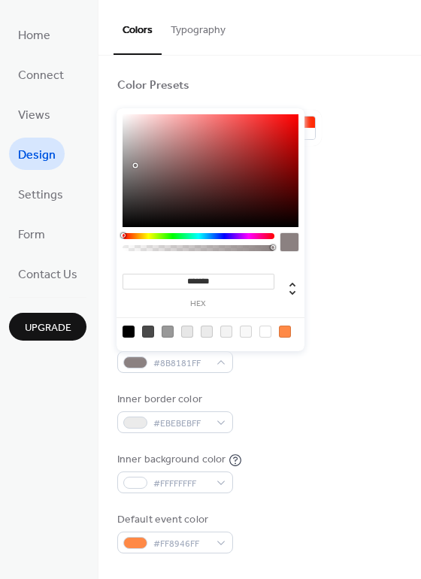
drag, startPoint x: 217, startPoint y: 190, endPoint x: 136, endPoint y: 165, distance: 84.7
click at [136, 165] on div at bounding box center [211, 170] width 176 height 113
type input "*******"
drag, startPoint x: 136, startPoint y: 163, endPoint x: 89, endPoint y: 297, distance: 142.0
click at [90, 297] on body "Home Connect Views Design Settings Form Contact Us Upgrade Design Upgrade Color…" at bounding box center [210, 289] width 421 height 579
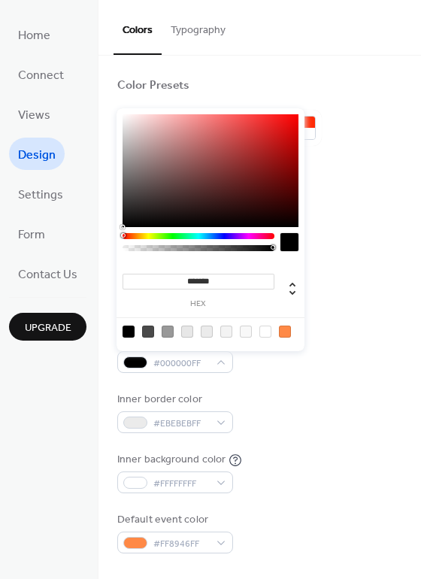
click at [381, 218] on div "Background color #000000FF" at bounding box center [259, 231] width 285 height 41
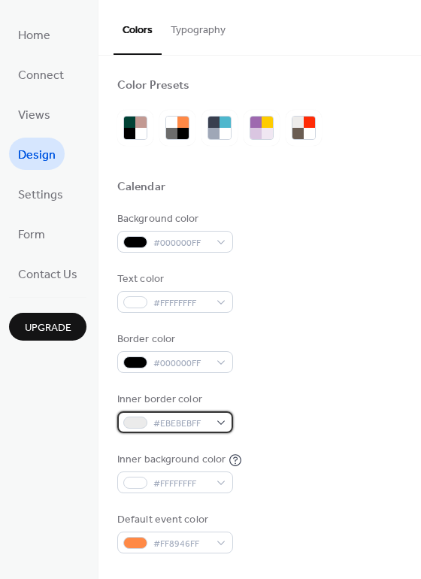
click at [193, 426] on span "#EBEBEBFF" at bounding box center [181, 424] width 56 height 16
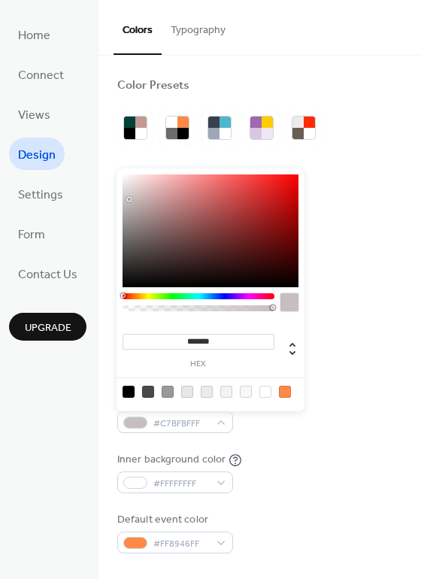
drag, startPoint x: 152, startPoint y: 253, endPoint x: 129, endPoint y: 199, distance: 58.0
click at [129, 199] on div at bounding box center [211, 231] width 176 height 113
drag, startPoint x: 129, startPoint y: 199, endPoint x: 254, endPoint y: 198, distance: 124.9
click at [251, 200] on div at bounding box center [249, 201] width 3 height 3
type input "*******"
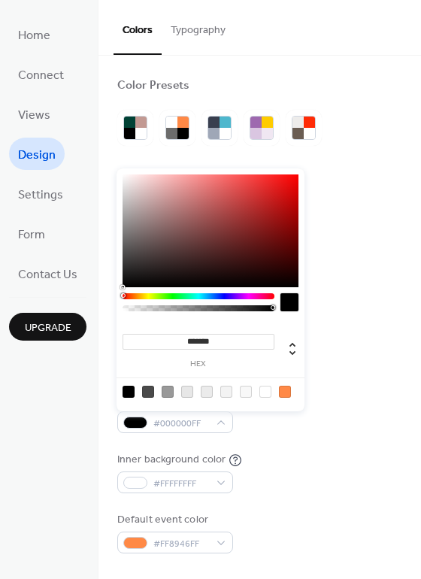
drag, startPoint x: 254, startPoint y: 198, endPoint x: 102, endPoint y: 323, distance: 197.1
click at [102, 323] on body "Home Connect Views Design Settings Form Contact Us Upgrade Design Upgrade Color…" at bounding box center [210, 289] width 421 height 579
drag, startPoint x: 282, startPoint y: 411, endPoint x: 290, endPoint y: 417, distance: 10.2
click at [283, 411] on div "******* hex" at bounding box center [211, 289] width 188 height 243
click at [290, 417] on div "Inner border color #000000FF" at bounding box center [259, 412] width 285 height 41
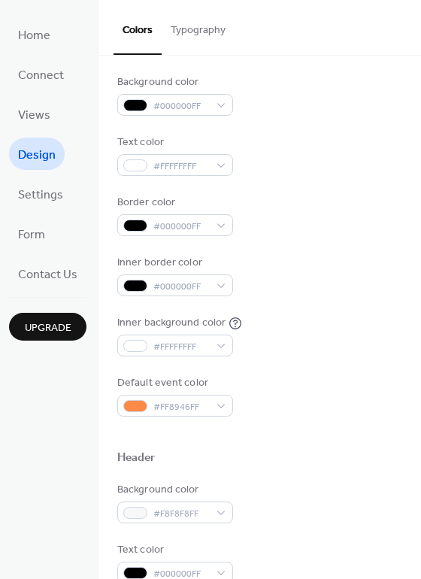
scroll to position [150, 0]
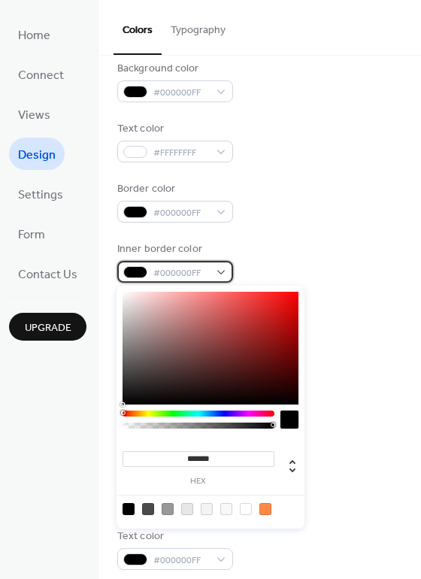
click at [172, 275] on span "#000000FF" at bounding box center [181, 274] width 56 height 16
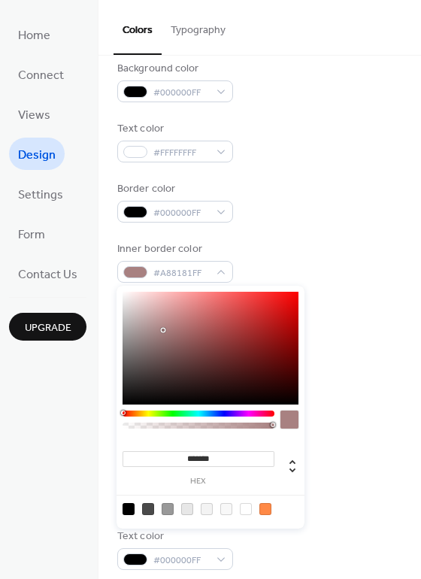
drag, startPoint x: 175, startPoint y: 311, endPoint x: 164, endPoint y: 330, distance: 22.6
click at [164, 330] on div at bounding box center [211, 348] width 176 height 113
type input "*******"
drag, startPoint x: 165, startPoint y: 330, endPoint x: 106, endPoint y: 443, distance: 127.2
click at [106, 443] on body "Home Connect Views Design Settings Form Contact Us Upgrade Design Upgrade Color…" at bounding box center [210, 289] width 421 height 579
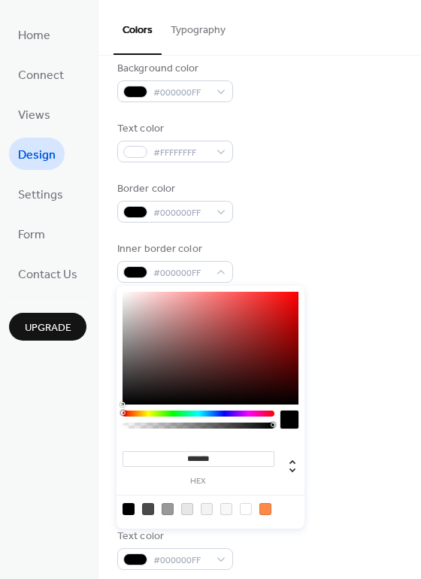
click at [344, 204] on div "Border color #000000FF" at bounding box center [259, 201] width 285 height 41
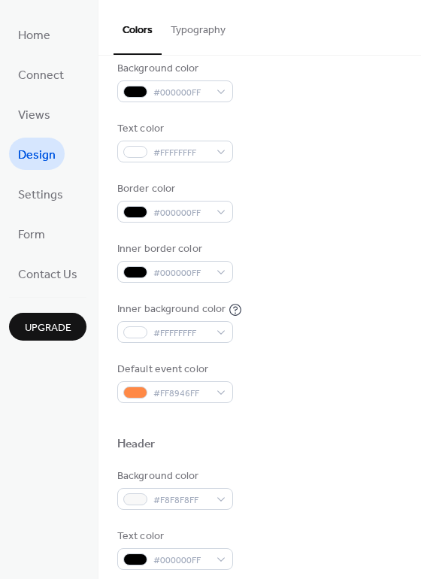
scroll to position [301, 0]
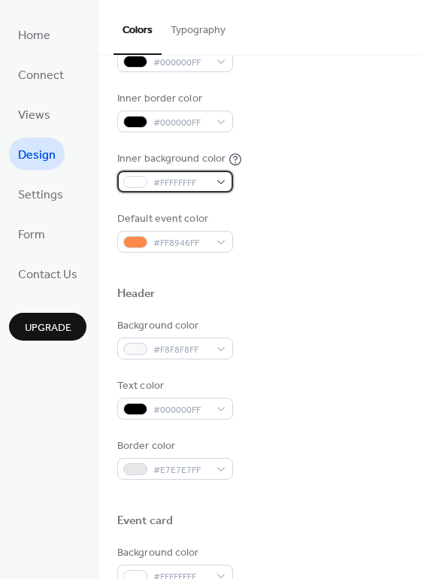
click at [219, 181] on div "#FFFFFFFF" at bounding box center [175, 182] width 116 height 22
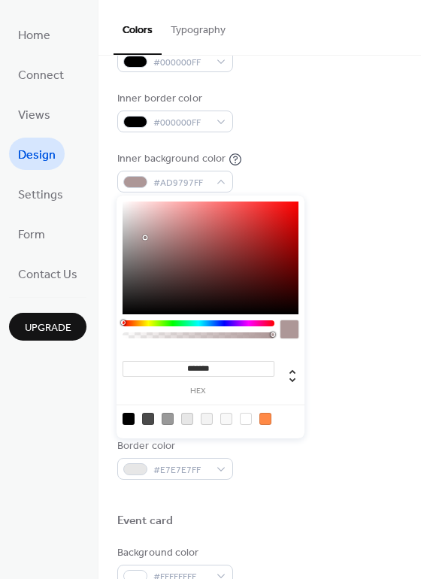
drag, startPoint x: 186, startPoint y: 253, endPoint x: 145, endPoint y: 238, distance: 43.6
click at [145, 238] on div at bounding box center [211, 258] width 176 height 113
drag, startPoint x: 145, startPoint y: 238, endPoint x: 126, endPoint y: 206, distance: 37.2
click at [126, 206] on div at bounding box center [126, 206] width 3 height 3
drag, startPoint x: 126, startPoint y: 206, endPoint x: 117, endPoint y: 335, distance: 128.9
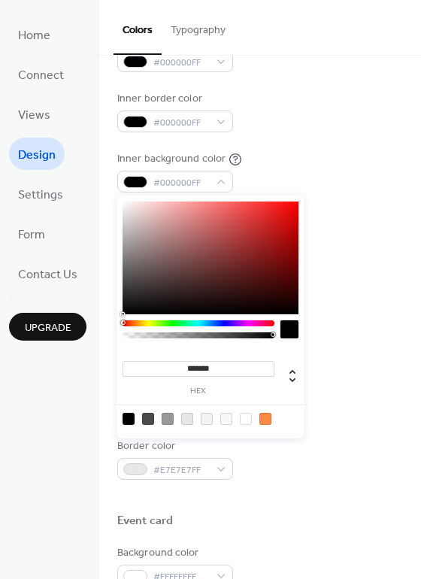
click at [117, 335] on div "******* hex" at bounding box center [211, 317] width 188 height 243
drag, startPoint x: 162, startPoint y: 286, endPoint x: 181, endPoint y: 228, distance: 60.9
click at [181, 228] on div at bounding box center [211, 258] width 176 height 113
click at [263, 420] on div at bounding box center [265, 419] width 12 height 12
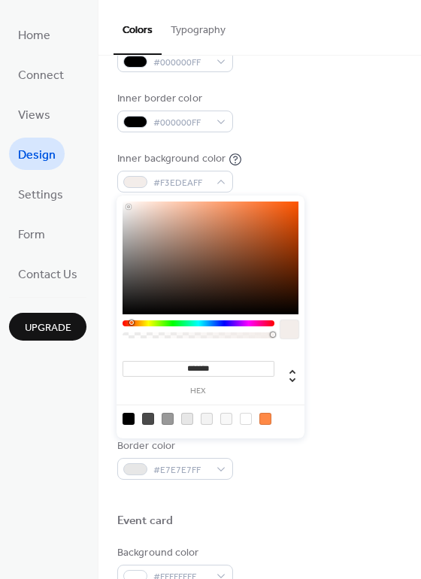
type input "*******"
drag, startPoint x: 212, startPoint y: 275, endPoint x: 128, endPoint y: 206, distance: 108.5
click at [128, 206] on div at bounding box center [211, 258] width 176 height 113
click at [345, 143] on div "Background color #000000FF Text color #FFFFFFFF Border color #000000FF Inner bo…" at bounding box center [259, 81] width 285 height 342
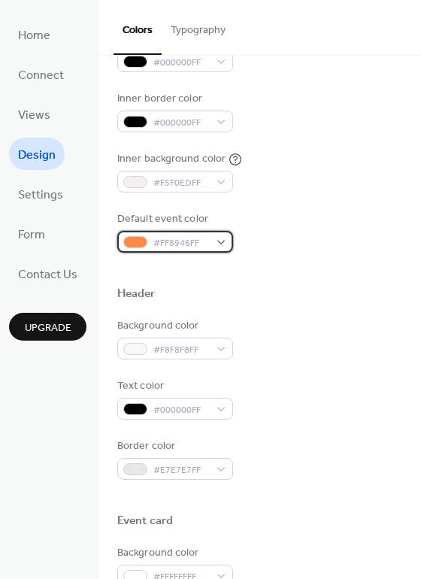
click at [202, 237] on span "#FF8946FF" at bounding box center [181, 243] width 56 height 16
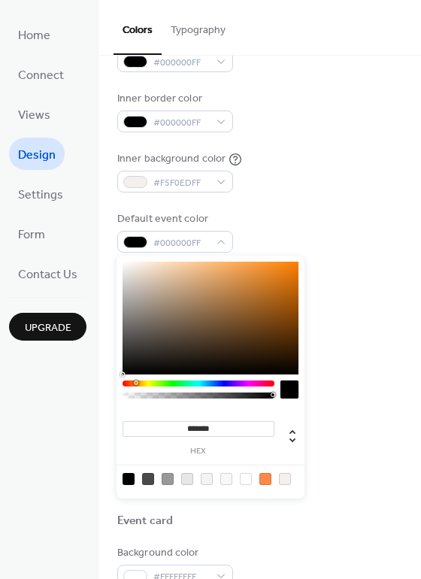
drag, startPoint x: 242, startPoint y: 317, endPoint x: 134, endPoint y: 381, distance: 125.4
click at [129, 384] on div "******* hex" at bounding box center [211, 377] width 188 height 243
click at [144, 383] on div "******* hex" at bounding box center [211, 377] width 188 height 243
click at [157, 387] on div at bounding box center [199, 394] width 152 height 26
click at [169, 386] on div at bounding box center [199, 394] width 152 height 26
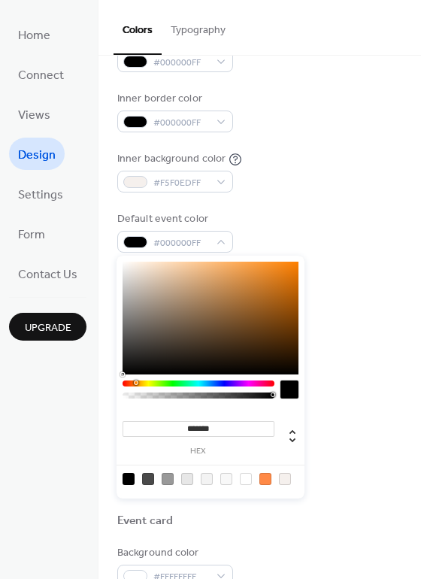
click at [175, 384] on div at bounding box center [199, 384] width 152 height 6
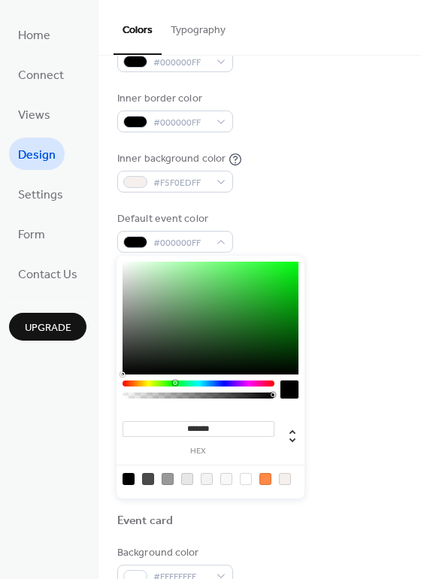
click at [179, 384] on div at bounding box center [177, 383] width 5 height 5
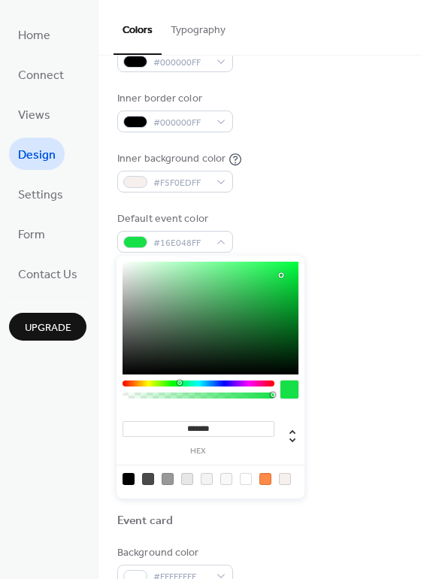
type input "*******"
drag, startPoint x: 244, startPoint y: 322, endPoint x: 278, endPoint y: 264, distance: 67.1
click at [278, 264] on div at bounding box center [211, 318] width 176 height 113
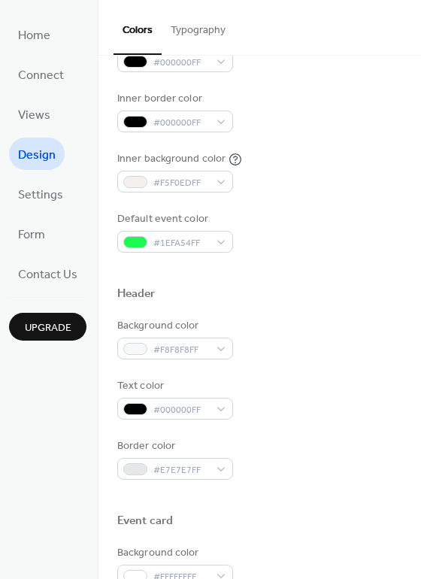
click at [346, 305] on div "Header" at bounding box center [259, 297] width 285 height 20
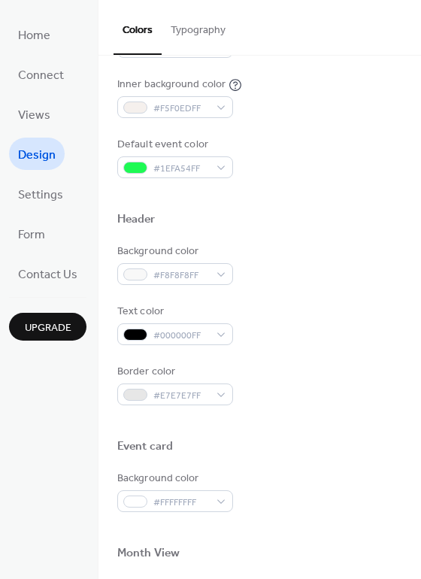
scroll to position [376, 0]
click at [213, 271] on div "#F8F8F8FF" at bounding box center [175, 274] width 116 height 22
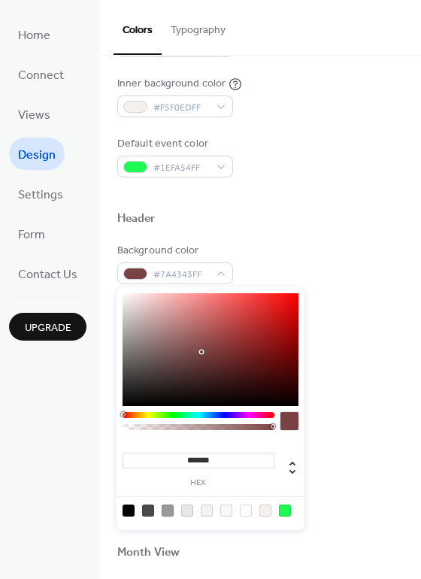
drag, startPoint x: 212, startPoint y: 355, endPoint x: 202, endPoint y: 352, distance: 11.0
click at [202, 352] on div at bounding box center [211, 349] width 176 height 113
type input "*******"
drag, startPoint x: 202, startPoint y: 352, endPoint x: 22, endPoint y: 572, distance: 283.8
click at [22, 572] on body "Home Connect Views Design Settings Form Contact Us Upgrade Design Upgrade Color…" at bounding box center [210, 289] width 421 height 579
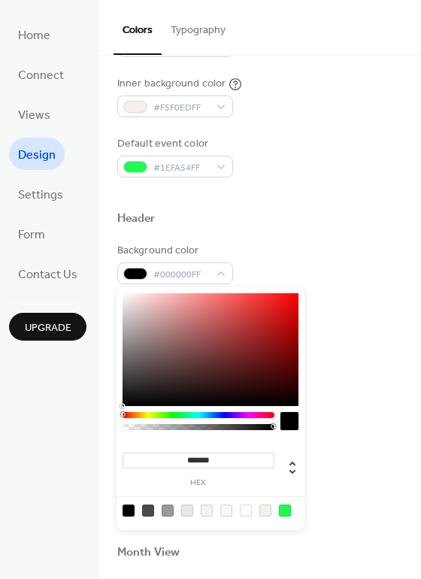
click at [321, 197] on div at bounding box center [259, 195] width 285 height 34
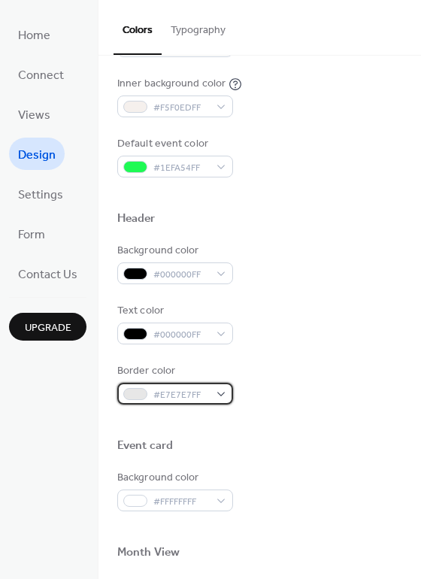
click at [216, 392] on div "#E7E7E7FF" at bounding box center [175, 394] width 116 height 22
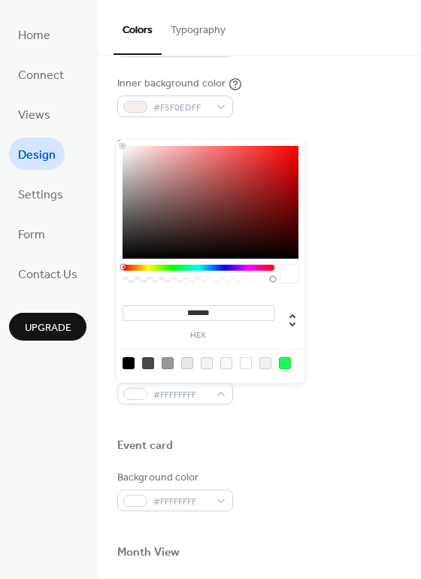
drag, startPoint x: 181, startPoint y: 223, endPoint x: 111, endPoint y: 135, distance: 112.4
click at [111, 135] on body "Home Connect Views Design Settings Form Contact Us Upgrade Design Upgrade Color…" at bounding box center [210, 289] width 421 height 579
drag, startPoint x: 164, startPoint y: 216, endPoint x: 265, endPoint y: 174, distance: 109.2
click at [265, 174] on div at bounding box center [211, 202] width 176 height 113
type input "*******"
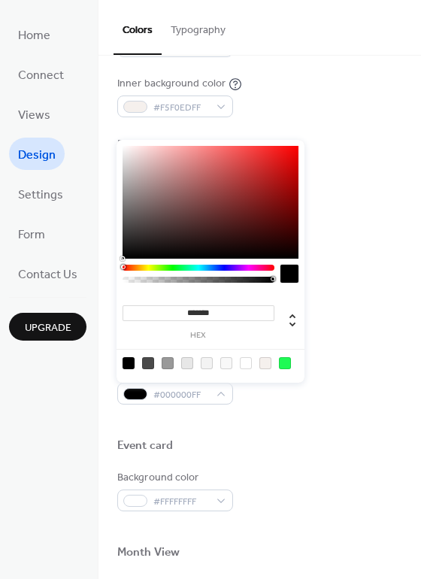
drag, startPoint x: 265, startPoint y: 173, endPoint x: 101, endPoint y: 307, distance: 211.7
click at [101, 307] on body "Home Connect Views Design Settings Form Contact Us Upgrade Design Upgrade Color…" at bounding box center [210, 289] width 421 height 579
click at [354, 298] on div "Background color #000000FF Text color #000000FF Border color #000000FF" at bounding box center [259, 324] width 285 height 162
click at [182, 395] on span "#000000FF" at bounding box center [181, 395] width 56 height 16
click at [250, 408] on div at bounding box center [259, 422] width 285 height 34
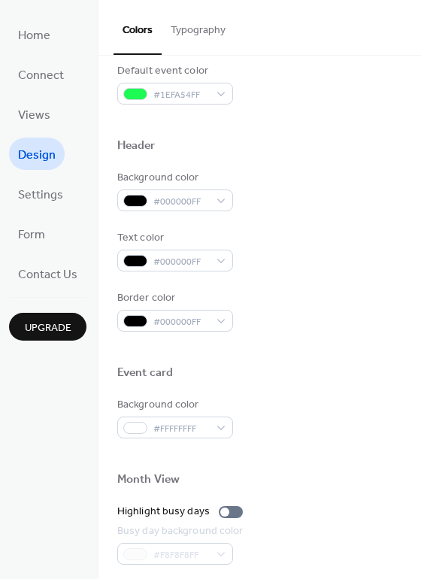
scroll to position [451, 0]
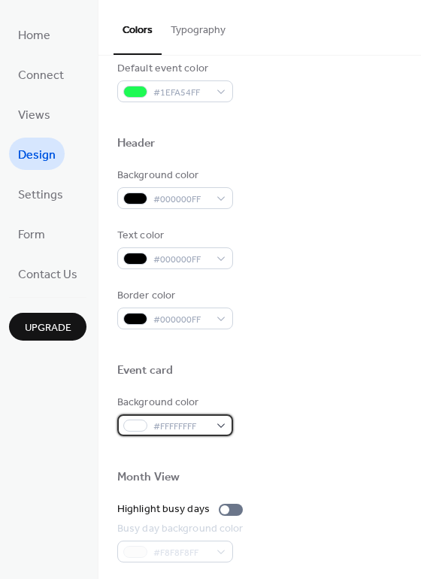
click at [205, 429] on span "#FFFFFFFF" at bounding box center [181, 427] width 56 height 16
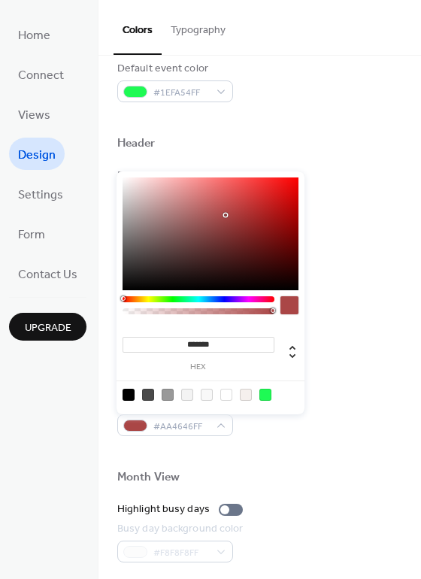
drag, startPoint x: 197, startPoint y: 265, endPoint x: 232, endPoint y: 212, distance: 63.0
click at [230, 212] on div at bounding box center [211, 234] width 176 height 113
type input "*******"
click at [329, 216] on div "Background color #000000FF Text color #000000FF Border color #000000FF" at bounding box center [259, 249] width 285 height 162
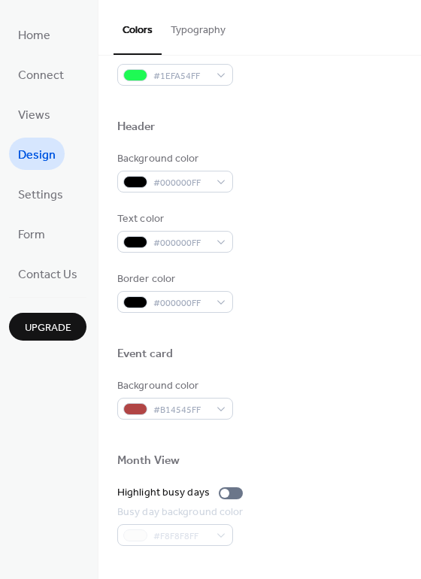
scroll to position [644, 0]
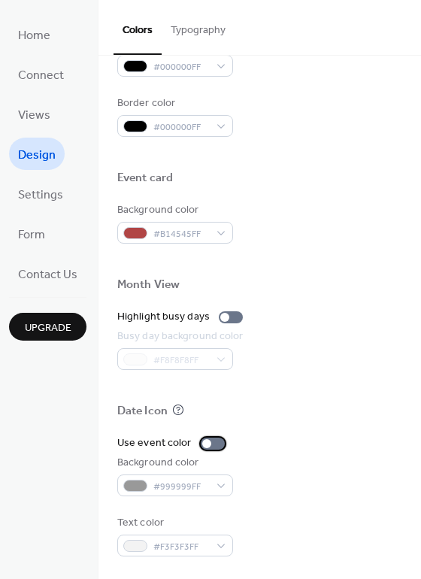
click at [217, 448] on div at bounding box center [213, 444] width 24 height 12
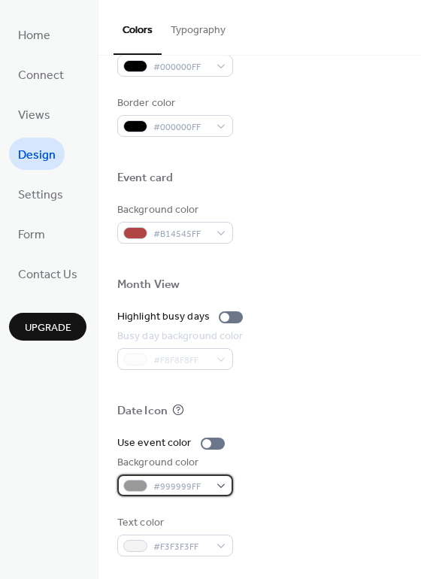
click at [214, 493] on div "#999999FF" at bounding box center [175, 486] width 116 height 22
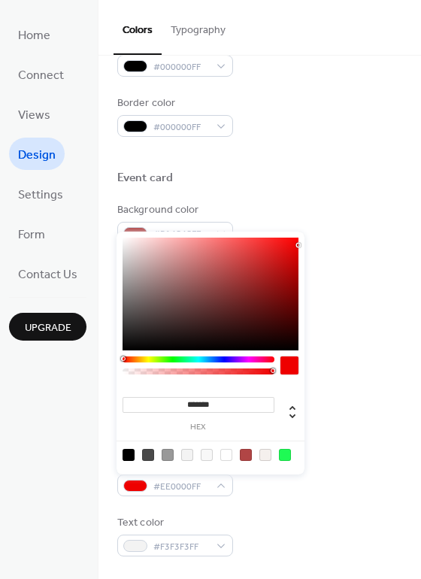
drag, startPoint x: 229, startPoint y: 315, endPoint x: 296, endPoint y: 241, distance: 99.6
click at [296, 241] on div at bounding box center [211, 294] width 176 height 113
type input "*******"
drag, startPoint x: 296, startPoint y: 241, endPoint x: 87, endPoint y: 426, distance: 279.2
click at [87, 426] on body "Home Connect Views Design Settings Form Contact Us Upgrade Design Upgrade Color…" at bounding box center [210, 289] width 421 height 579
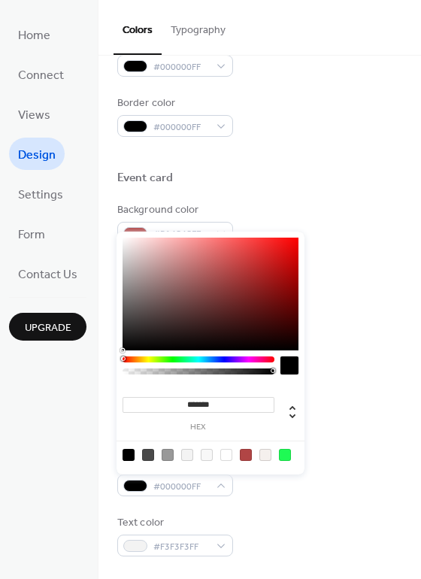
click at [379, 112] on div "Border color #000000FF" at bounding box center [259, 116] width 285 height 41
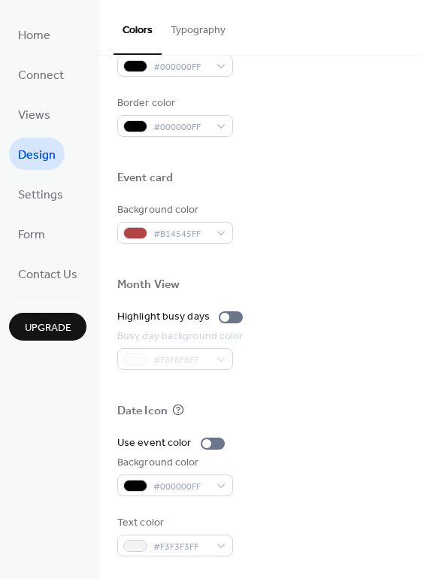
scroll to position [418, 0]
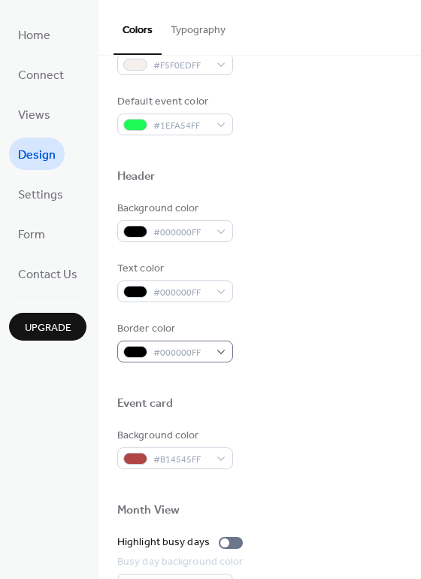
click at [184, 360] on div "Color Presets Calendar Background color #000000FF Text color #FFFFFFFF Border c…" at bounding box center [260, 220] width 323 height 1167
click at [183, 351] on span "#000000FF" at bounding box center [181, 353] width 56 height 16
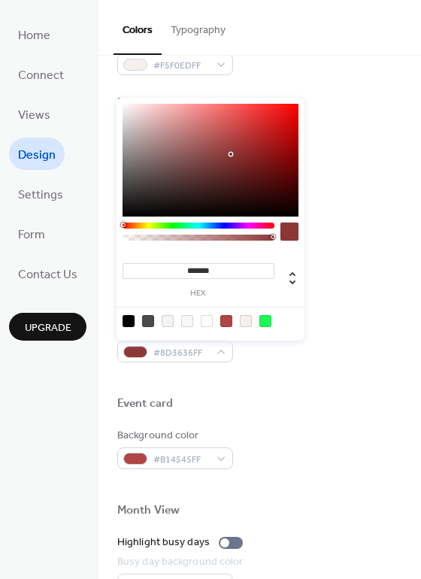
drag, startPoint x: 223, startPoint y: 199, endPoint x: 232, endPoint y: 153, distance: 46.0
click at [232, 153] on div at bounding box center [211, 160] width 176 height 113
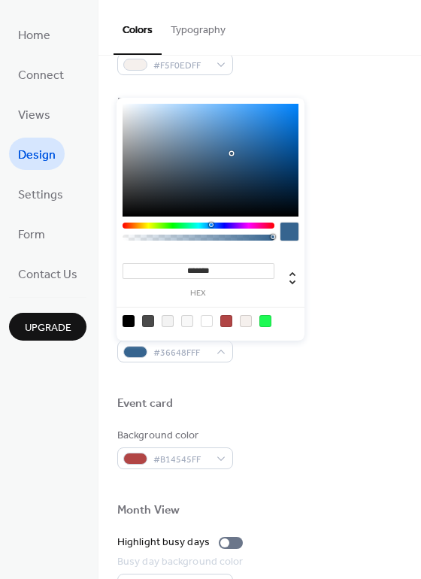
click at [211, 231] on div at bounding box center [199, 236] width 152 height 26
type input "*******"
click at [270, 113] on div at bounding box center [211, 160] width 176 height 113
click at [346, 386] on div at bounding box center [259, 380] width 285 height 34
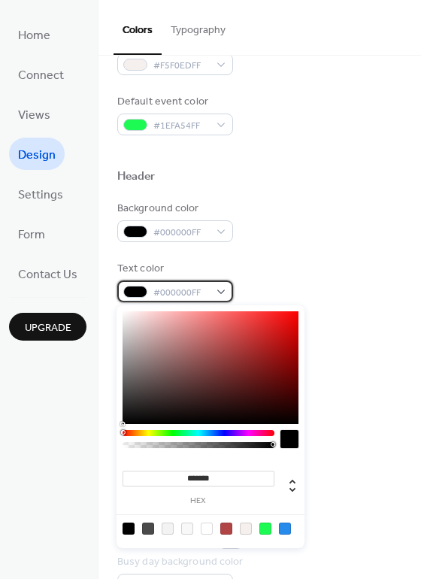
click at [199, 292] on span "#000000FF" at bounding box center [181, 293] width 56 height 16
drag, startPoint x: 218, startPoint y: 402, endPoint x: 211, endPoint y: 432, distance: 30.8
click at [211, 432] on div "******* hex" at bounding box center [211, 426] width 188 height 243
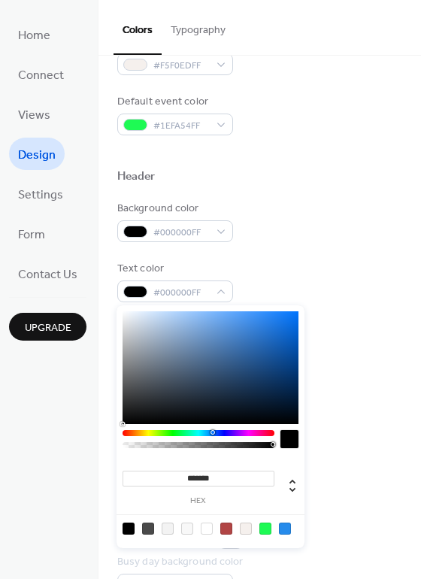
click at [212, 430] on div at bounding box center [199, 433] width 152 height 6
drag, startPoint x: 238, startPoint y: 379, endPoint x: 301, endPoint y: 298, distance: 102.9
click at [301, 298] on body "Home Connect Views Design Settings Form Contact Us Upgrade Design Upgrade Color…" at bounding box center [210, 289] width 421 height 579
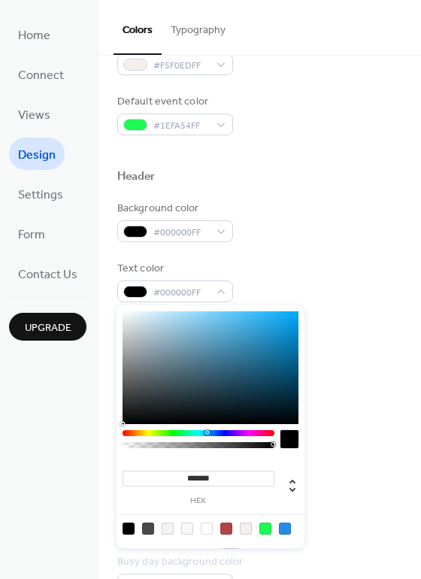
drag, startPoint x: 261, startPoint y: 363, endPoint x: 156, endPoint y: 426, distance: 122.2
click at [156, 426] on div "******* hex" at bounding box center [211, 426] width 188 height 243
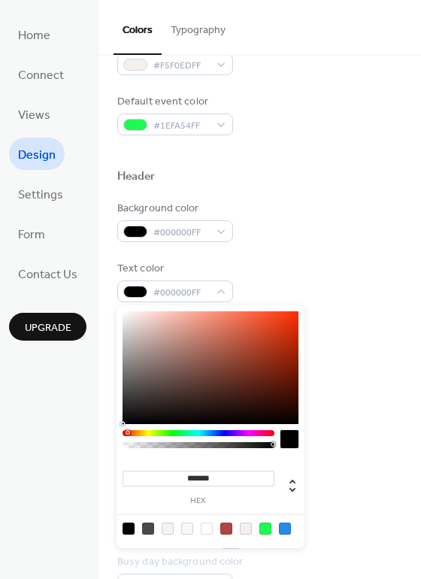
click at [127, 432] on div at bounding box center [199, 433] width 152 height 6
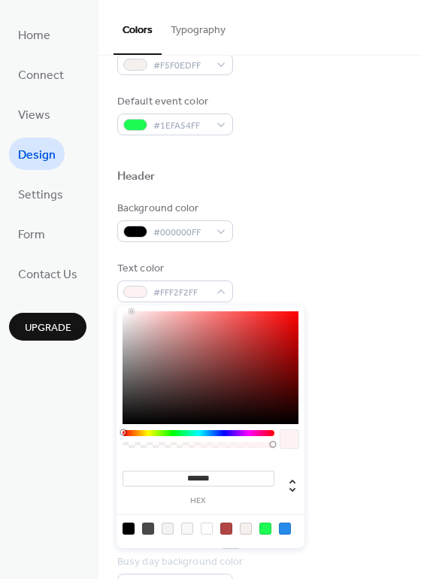
type input "*******"
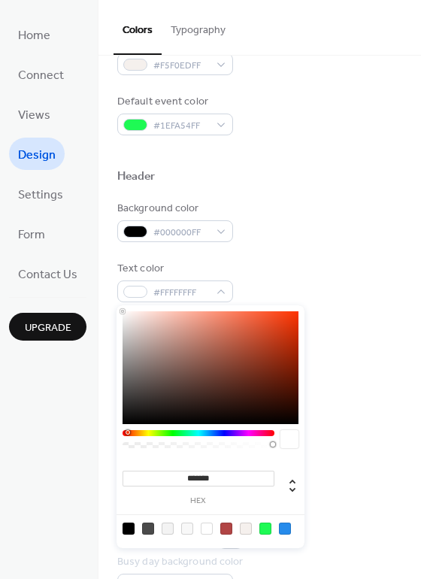
drag, startPoint x: 150, startPoint y: 410, endPoint x: 82, endPoint y: 230, distance: 192.4
click at [81, 232] on body "Home Connect Views Design Settings Form Contact Us Upgrade Design Upgrade Color…" at bounding box center [210, 289] width 421 height 579
click at [292, 189] on div at bounding box center [259, 195] width 285 height 12
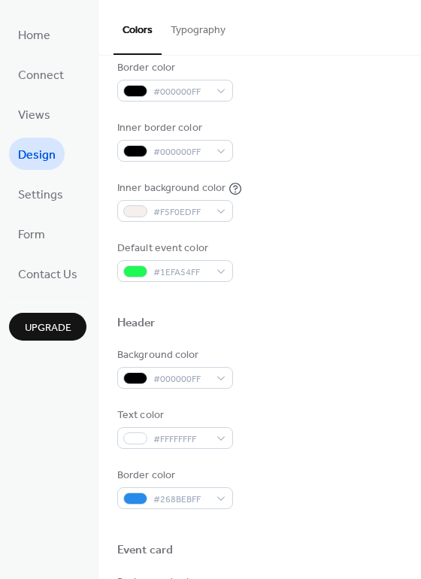
scroll to position [268, 0]
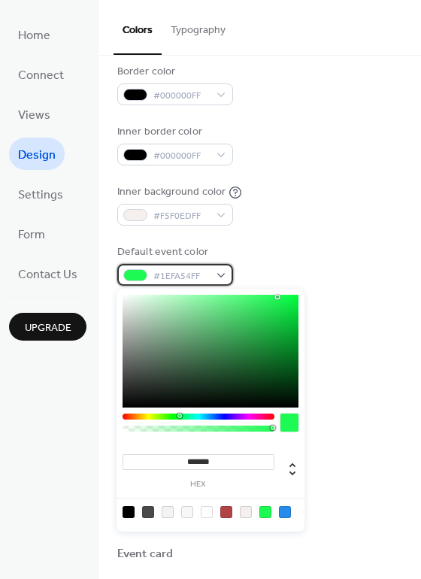
click at [211, 274] on div "#1EFA54FF" at bounding box center [175, 275] width 116 height 22
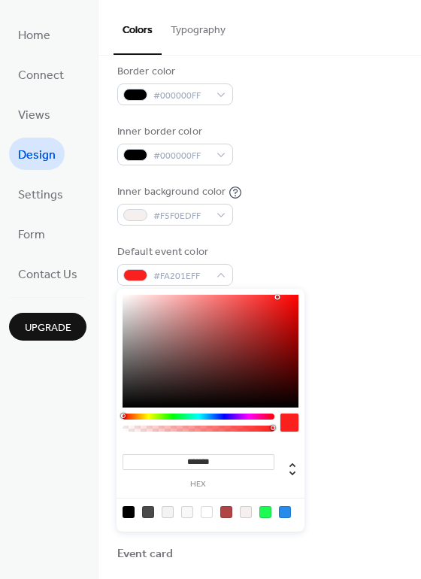
drag, startPoint x: 202, startPoint y: 417, endPoint x: 123, endPoint y: 452, distance: 86.9
click at [123, 452] on div "******* hex" at bounding box center [211, 410] width 188 height 243
type input "*******"
drag, startPoint x: 269, startPoint y: 306, endPoint x: 317, endPoint y: 242, distance: 80.0
click at [326, 275] on body "Home Connect Views Design Settings Form Contact Us Upgrade Design Upgrade Color…" at bounding box center [210, 289] width 421 height 579
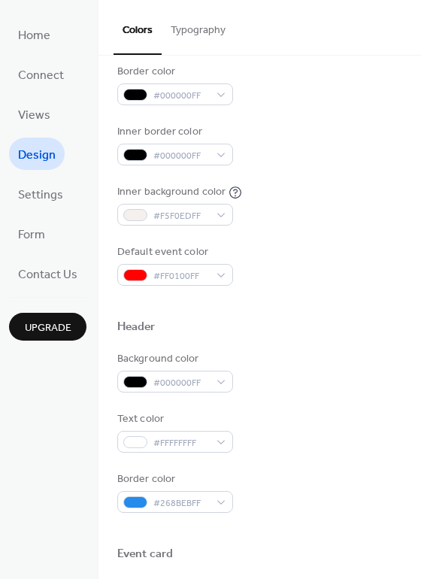
click at [316, 241] on div "Background color #000000FF Text color #FFFFFFFF Border color #000000FF Inner bo…" at bounding box center [259, 115] width 285 height 342
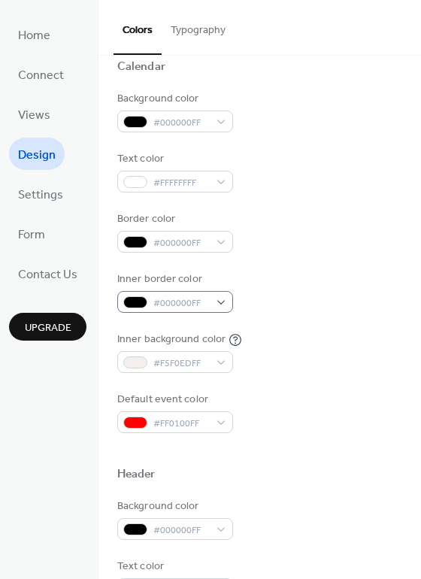
scroll to position [117, 0]
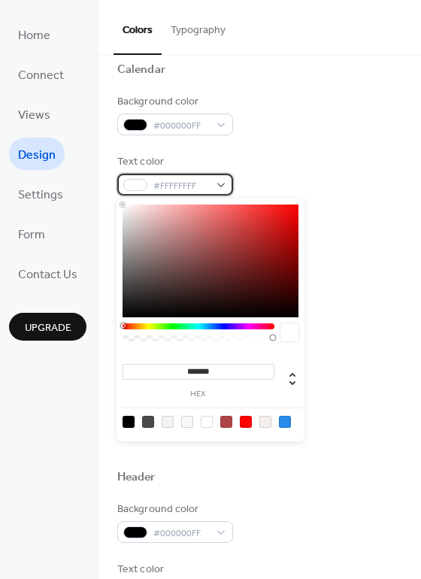
click at [181, 190] on span "#FFFFFFFF" at bounding box center [181, 186] width 56 height 16
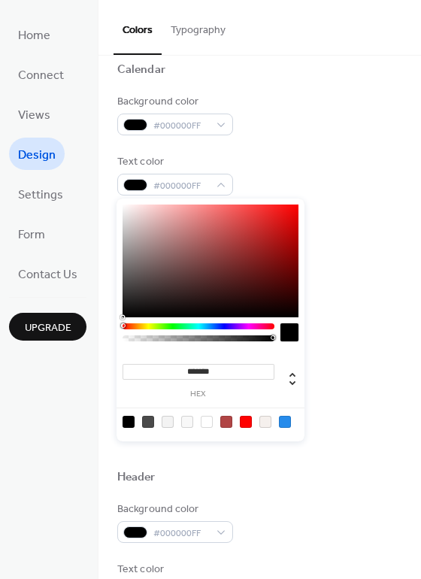
drag, startPoint x: 186, startPoint y: 245, endPoint x: 109, endPoint y: 366, distance: 143.4
click at [109, 366] on body "Home Connect Views Design Settings Form Contact Us Upgrade Design Upgrade Color…" at bounding box center [210, 289] width 421 height 579
drag, startPoint x: 218, startPoint y: 260, endPoint x: 308, endPoint y: 210, distance: 103.4
click at [308, 211] on body "Home Connect Views Design Settings Form Contact Us Upgrade Design Upgrade Color…" at bounding box center [210, 289] width 421 height 579
type input "*******"
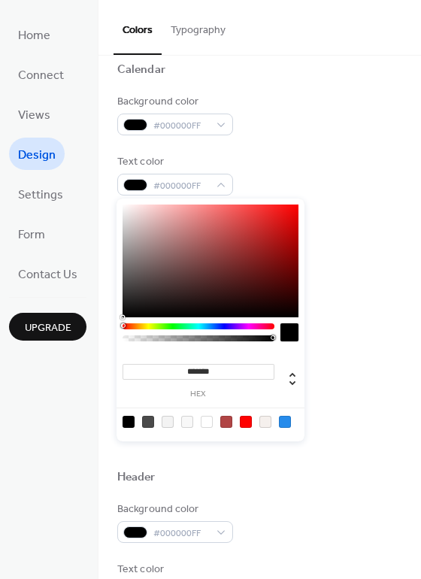
drag, startPoint x: 293, startPoint y: 211, endPoint x: 88, endPoint y: 326, distance: 235.0
click at [51, 358] on body "Home Connect Views Design Settings Form Contact Us Upgrade Design Upgrade Color…" at bounding box center [210, 289] width 421 height 579
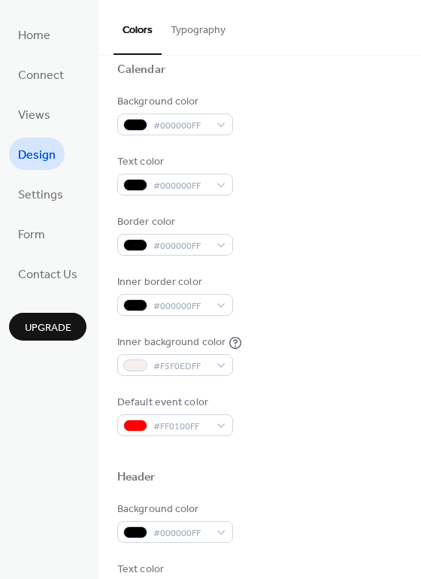
click at [325, 163] on div "Text color #000000FF" at bounding box center [259, 174] width 285 height 41
click at [194, 250] on span "#000000FF" at bounding box center [181, 246] width 56 height 16
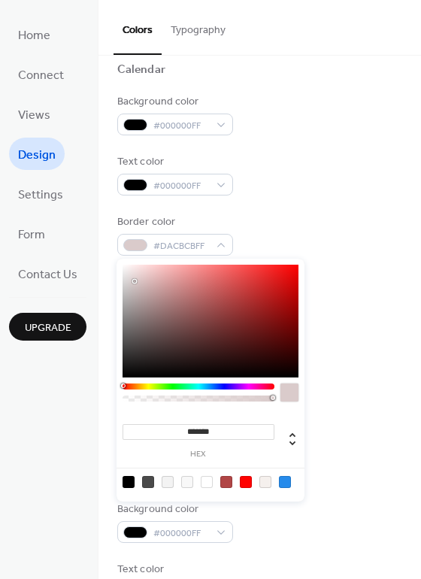
drag, startPoint x: 187, startPoint y: 306, endPoint x: 135, endPoint y: 281, distance: 58.2
click at [135, 281] on div at bounding box center [211, 321] width 176 height 113
type input "*******"
drag, startPoint x: 135, startPoint y: 281, endPoint x: 103, endPoint y: 411, distance: 133.4
click at [103, 411] on body "Home Connect Views Design Settings Form Contact Us Upgrade Design Upgrade Color…" at bounding box center [210, 289] width 421 height 579
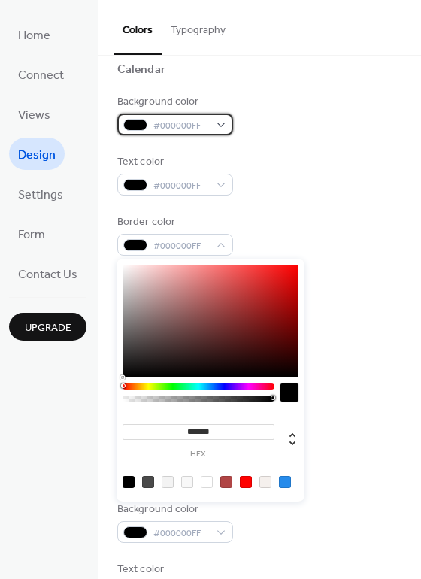
click at [170, 128] on span "#000000FF" at bounding box center [181, 126] width 56 height 16
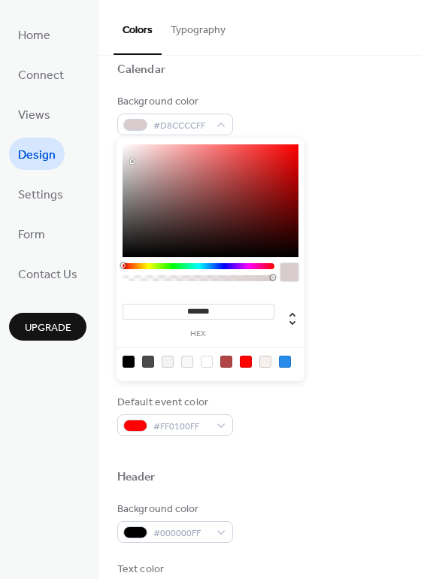
drag, startPoint x: 156, startPoint y: 212, endPoint x: 132, endPoint y: 162, distance: 55.5
click at [132, 162] on div at bounding box center [211, 200] width 176 height 113
drag, startPoint x: 132, startPoint y: 162, endPoint x: 132, endPoint y: 217, distance: 54.9
click at [132, 217] on div at bounding box center [131, 216] width 3 height 3
drag, startPoint x: 132, startPoint y: 217, endPoint x: 144, endPoint y: 161, distance: 57.1
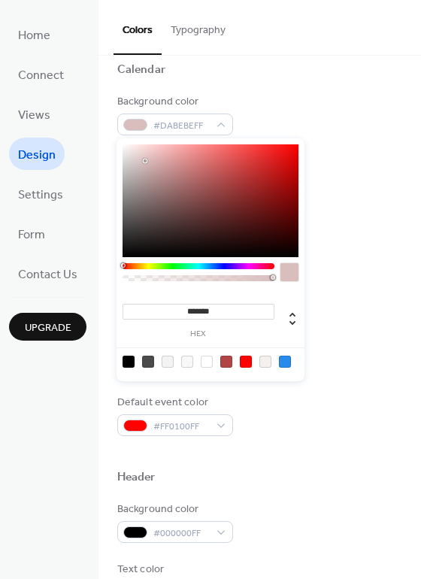
click at [144, 161] on div at bounding box center [145, 160] width 3 height 3
drag, startPoint x: 144, startPoint y: 161, endPoint x: 131, endPoint y: 155, distance: 14.8
click at [131, 155] on div at bounding box center [130, 154] width 3 height 3
drag, startPoint x: 131, startPoint y: 155, endPoint x: 131, endPoint y: 165, distance: 10.5
click at [131, 162] on div at bounding box center [131, 160] width 3 height 3
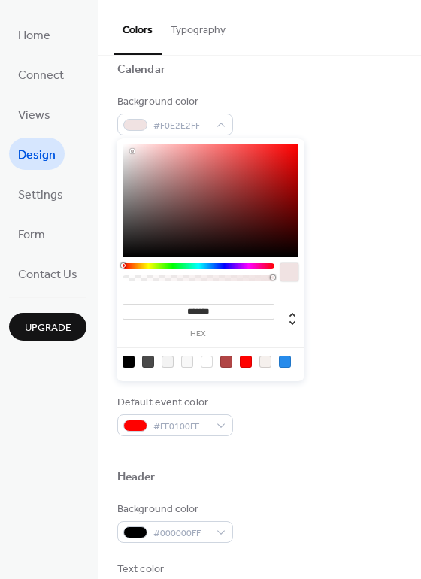
drag, startPoint x: 131, startPoint y: 165, endPoint x: 132, endPoint y: 151, distance: 14.4
click at [132, 151] on div at bounding box center [132, 151] width 3 height 3
type input "*******"
drag, startPoint x: 132, startPoint y: 151, endPoint x: 129, endPoint y: 170, distance: 19.0
click at [129, 170] on div at bounding box center [129, 169] width 3 height 3
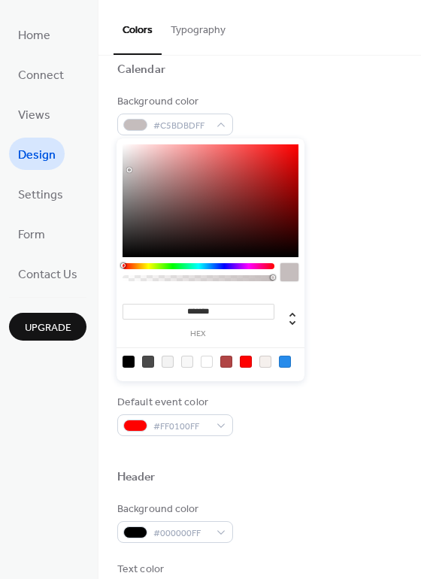
click at [305, 59] on div at bounding box center [259, 46] width 285 height 34
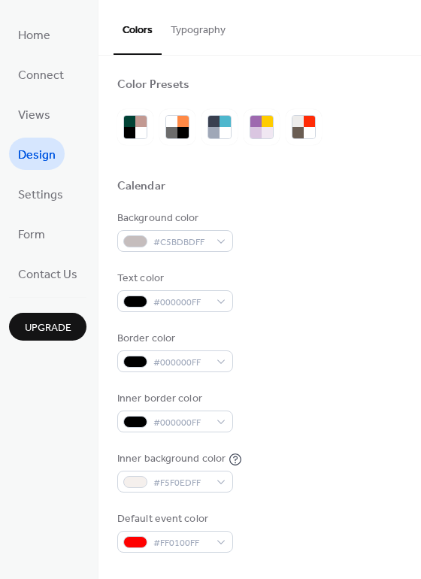
scroll to position [0, 0]
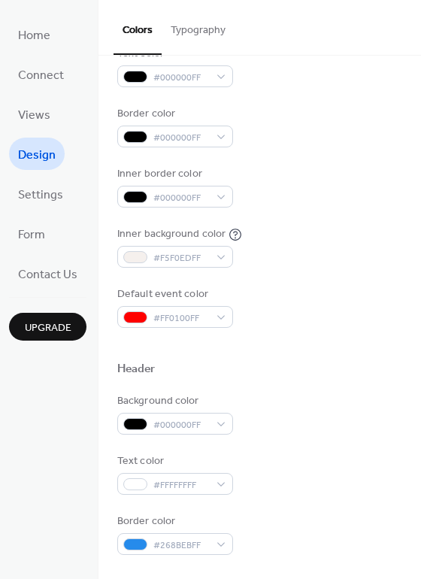
click at [202, 29] on button "Typography" at bounding box center [198, 26] width 73 height 53
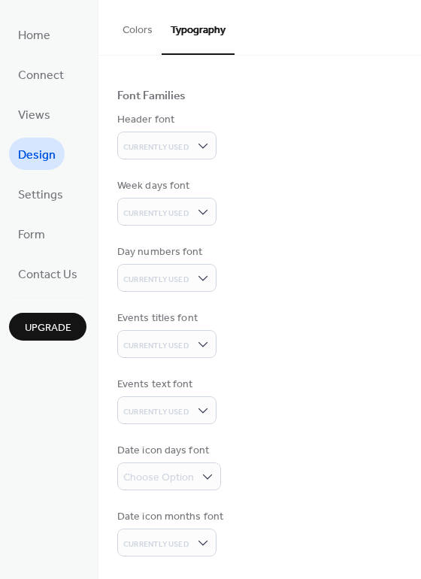
scroll to position [78, 0]
click at [190, 141] on div "Currently Used" at bounding box center [166, 146] width 99 height 28
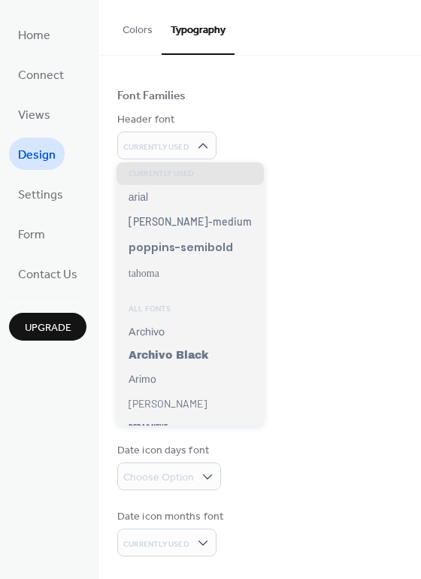
click at [251, 122] on div "Header font Currently Used" at bounding box center [259, 135] width 285 height 47
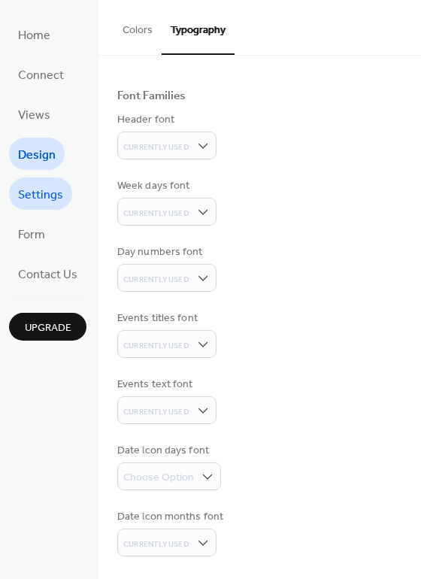
click at [59, 199] on span "Settings" at bounding box center [40, 195] width 45 height 23
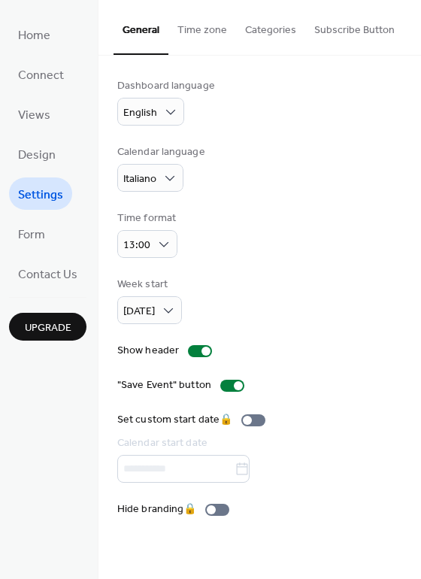
click at [283, 300] on div "Week start Monday" at bounding box center [259, 300] width 285 height 47
click at [228, 384] on div at bounding box center [232, 386] width 24 height 12
click at [204, 356] on div at bounding box center [200, 351] width 24 height 12
click at [204, 355] on div at bounding box center [200, 351] width 24 height 12
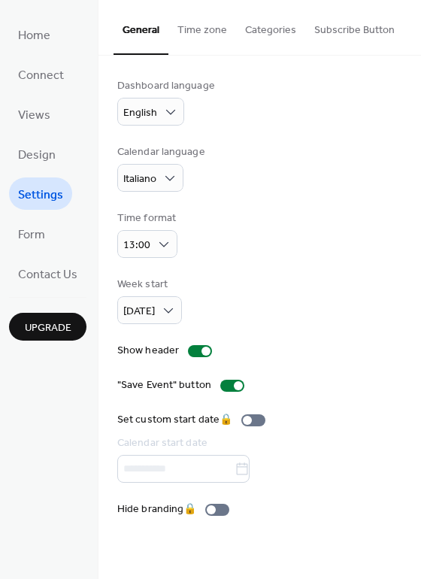
click at [55, 236] on ul "Home Connect Views Design Settings Form Contact Us" at bounding box center [47, 154] width 77 height 272
click at [50, 236] on link "Form" at bounding box center [31, 233] width 45 height 32
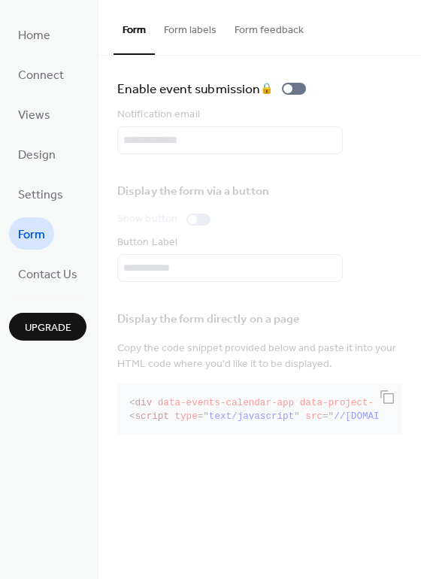
click at [162, 136] on div "Notification email" at bounding box center [259, 130] width 285 height 47
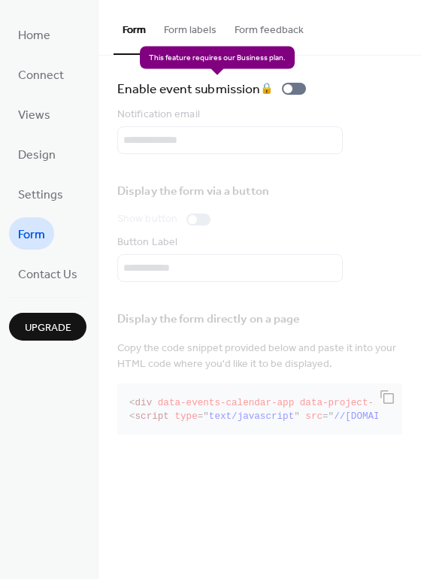
click at [293, 88] on div "Enable event submission 🔒" at bounding box center [214, 88] width 195 height 21
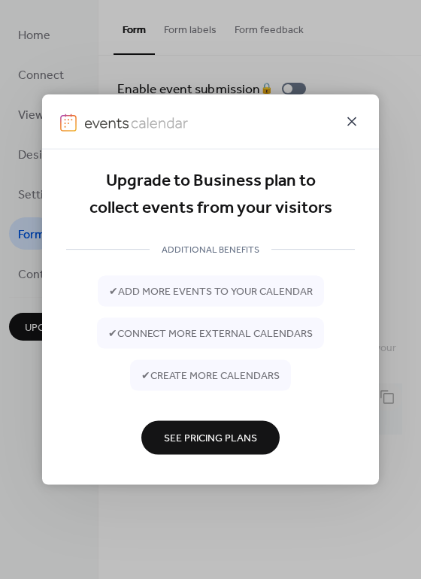
click at [360, 120] on icon at bounding box center [352, 122] width 18 height 18
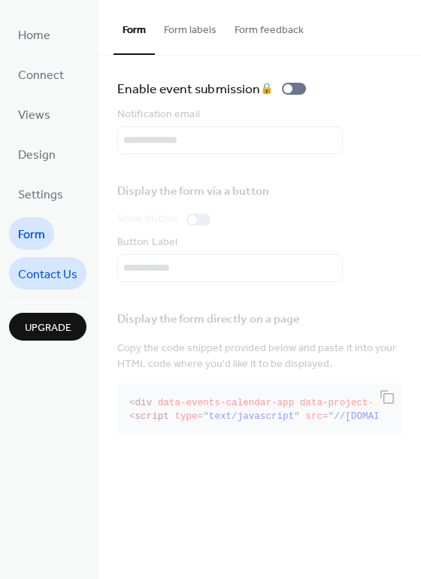
click at [54, 277] on span "Contact Us" at bounding box center [47, 274] width 59 height 23
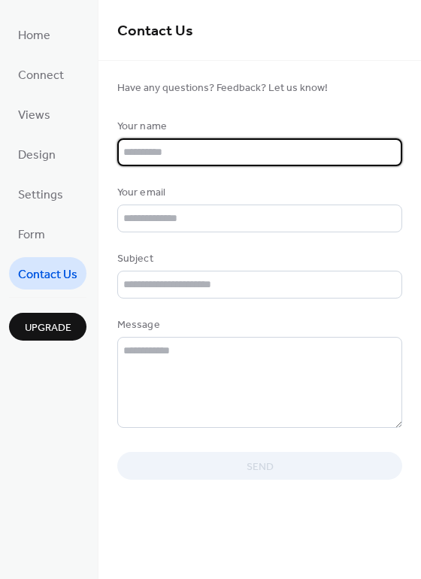
click at [176, 152] on input "text" at bounding box center [259, 152] width 285 height 28
